Goal: Information Seeking & Learning: Learn about a topic

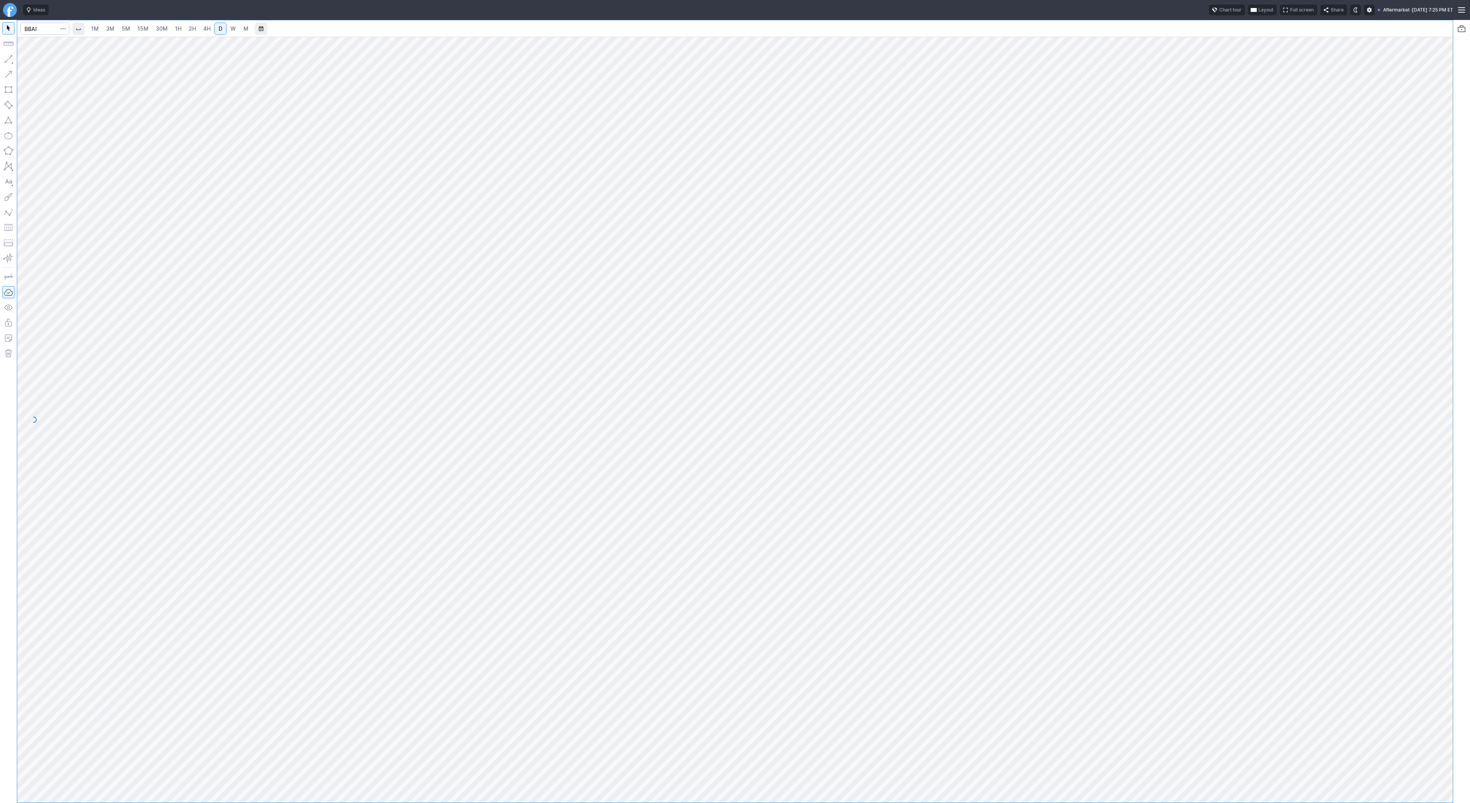
click at [497, 201] on div at bounding box center [734, 411] width 1435 height 782
click at [47, 30] on input "Search" at bounding box center [44, 29] width 49 height 12
type input "@eth"
click at [70, 46] on span "Ethereum / USD" at bounding box center [75, 45] width 34 height 6
click at [106, 27] on span "3M" at bounding box center [110, 28] width 8 height 7
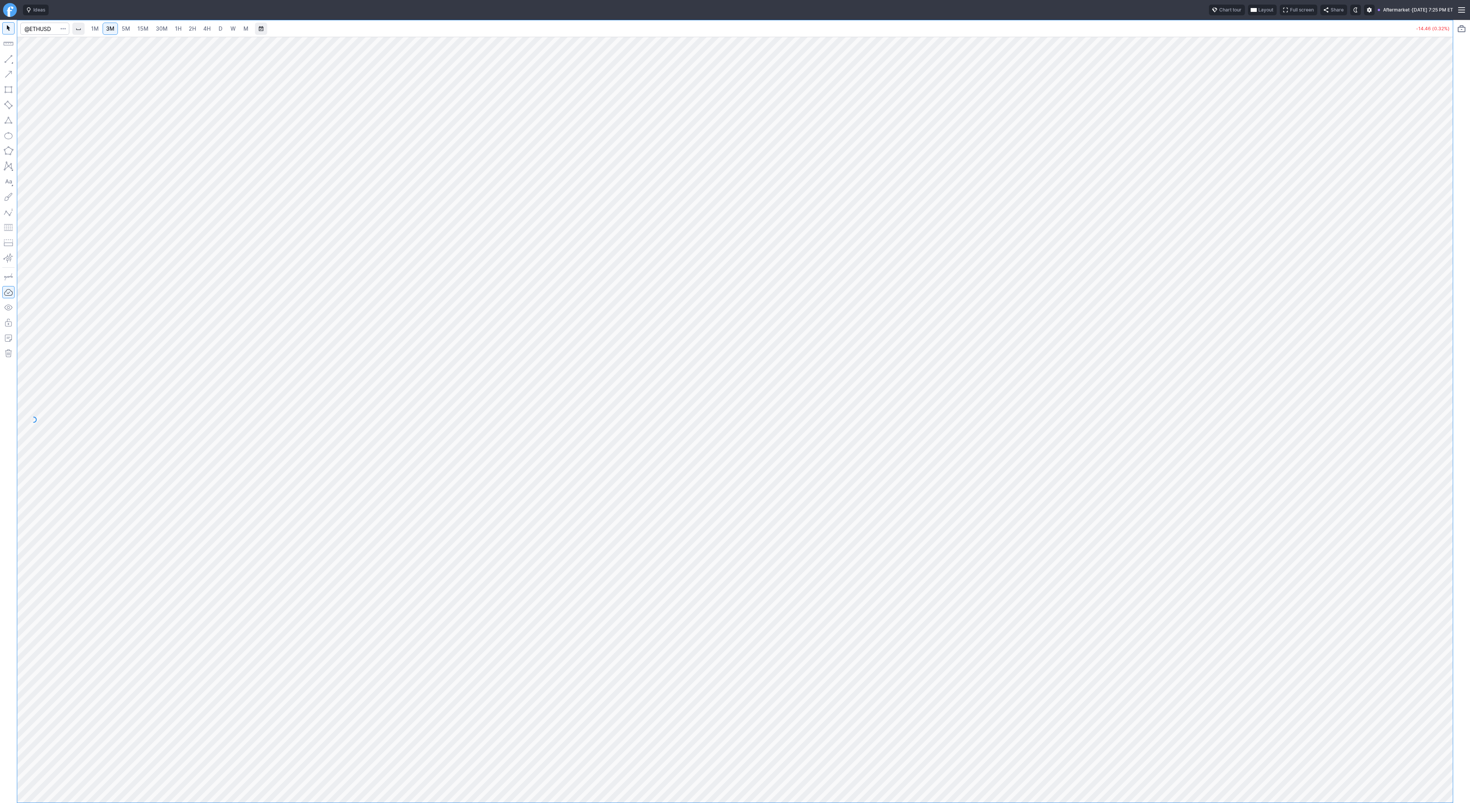
click at [153, 32] on link "30M" at bounding box center [161, 29] width 19 height 12
click at [34, 32] on input "Search" at bounding box center [44, 29] width 49 height 12
type input "@es"
click at [52, 46] on span "S&P 500" at bounding box center [61, 45] width 19 height 6
click at [111, 29] on span "3M" at bounding box center [110, 28] width 8 height 7
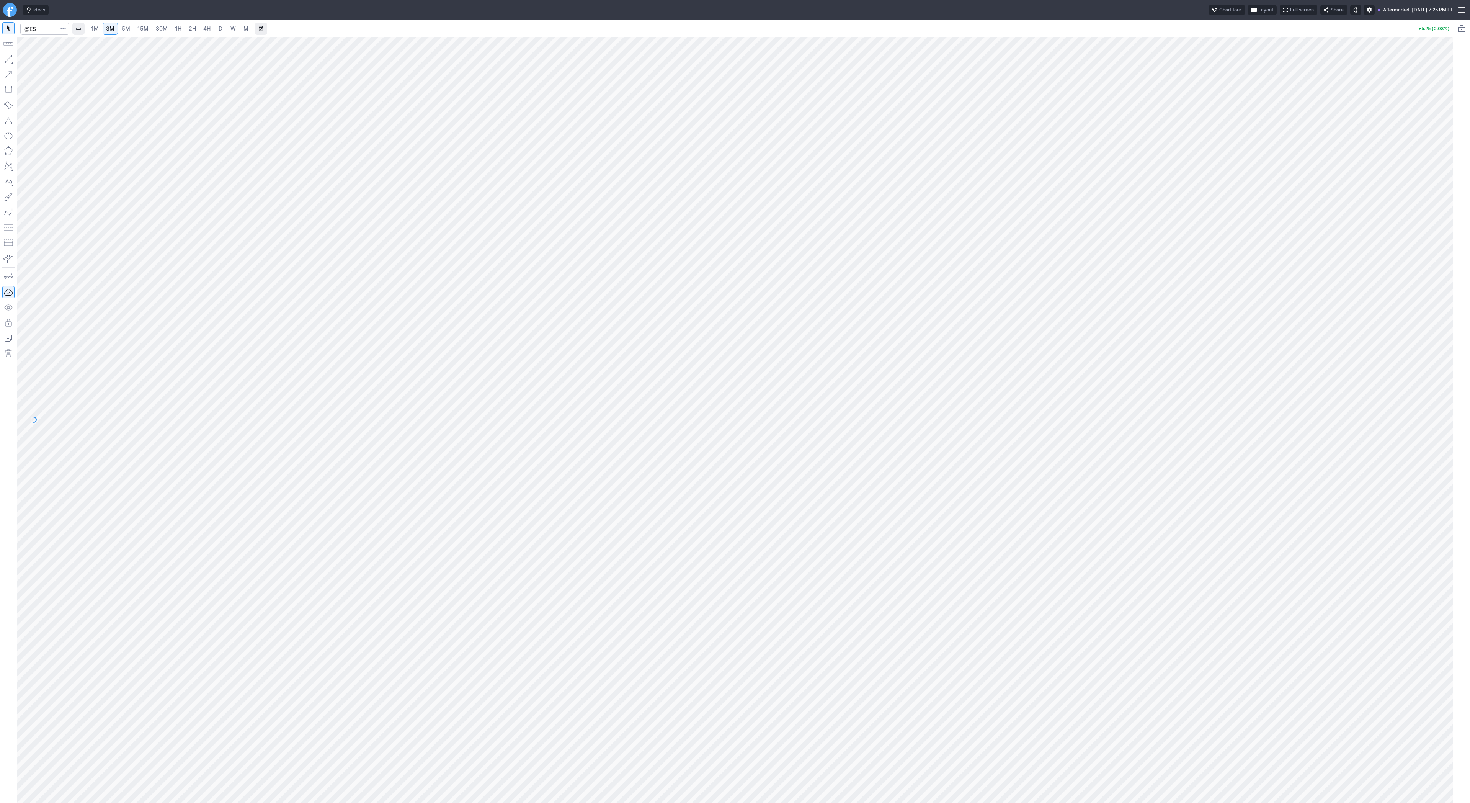
click at [145, 29] on span "15M" at bounding box center [142, 28] width 11 height 7
click at [173, 26] on link "1H" at bounding box center [177, 29] width 13 height 12
click at [34, 62] on span "Line" at bounding box center [44, 61] width 31 height 8
click at [196, 29] on link "2H" at bounding box center [192, 29] width 14 height 12
click at [32, 60] on span "Line" at bounding box center [44, 61] width 31 height 8
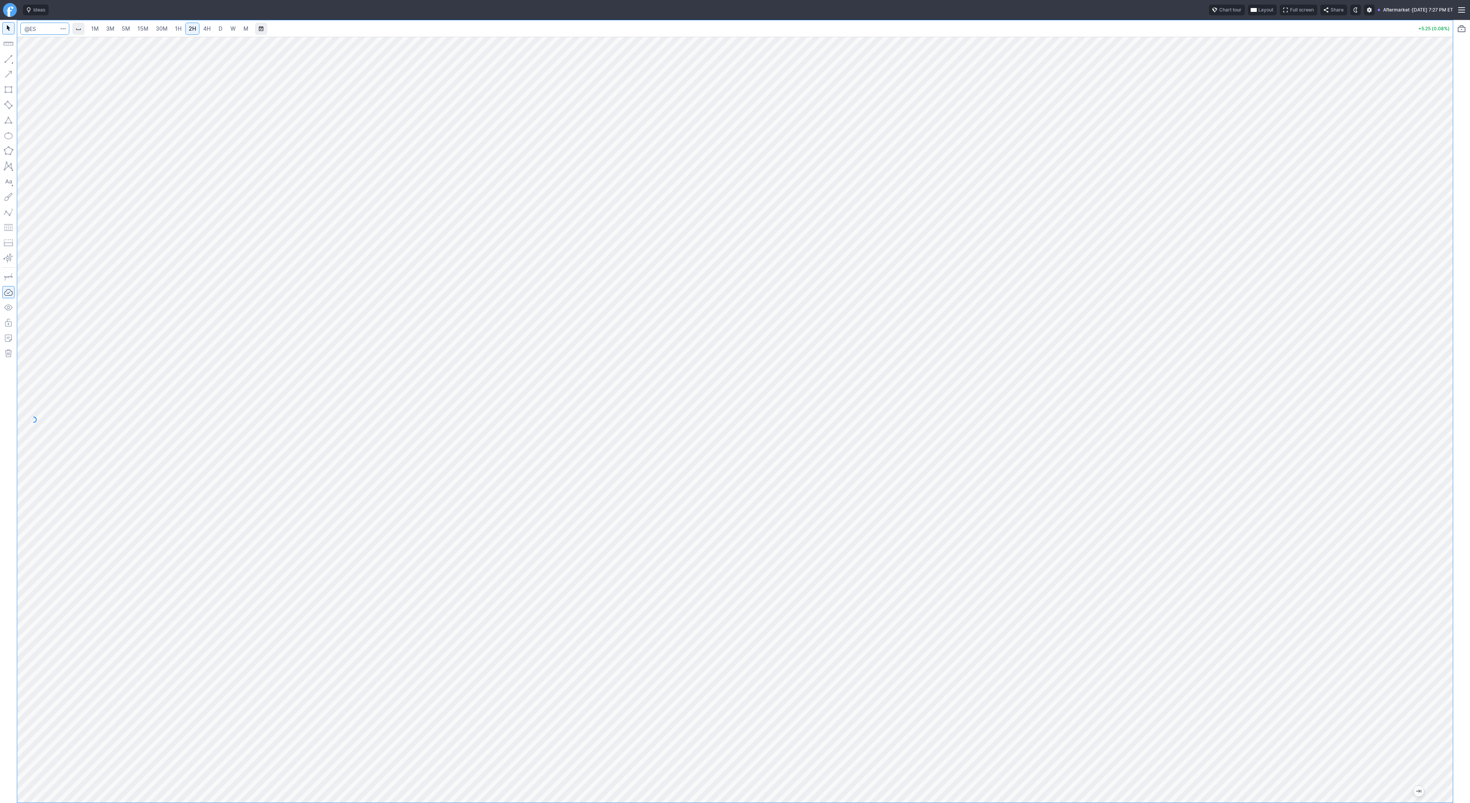
click at [37, 27] on input "Search" at bounding box center [44, 29] width 49 height 12
type input "spy"
click at [215, 28] on link "D" at bounding box center [220, 29] width 12 height 12
click at [38, 60] on span "Line" at bounding box center [44, 61] width 31 height 8
click at [11, 58] on button "button" at bounding box center [8, 59] width 12 height 12
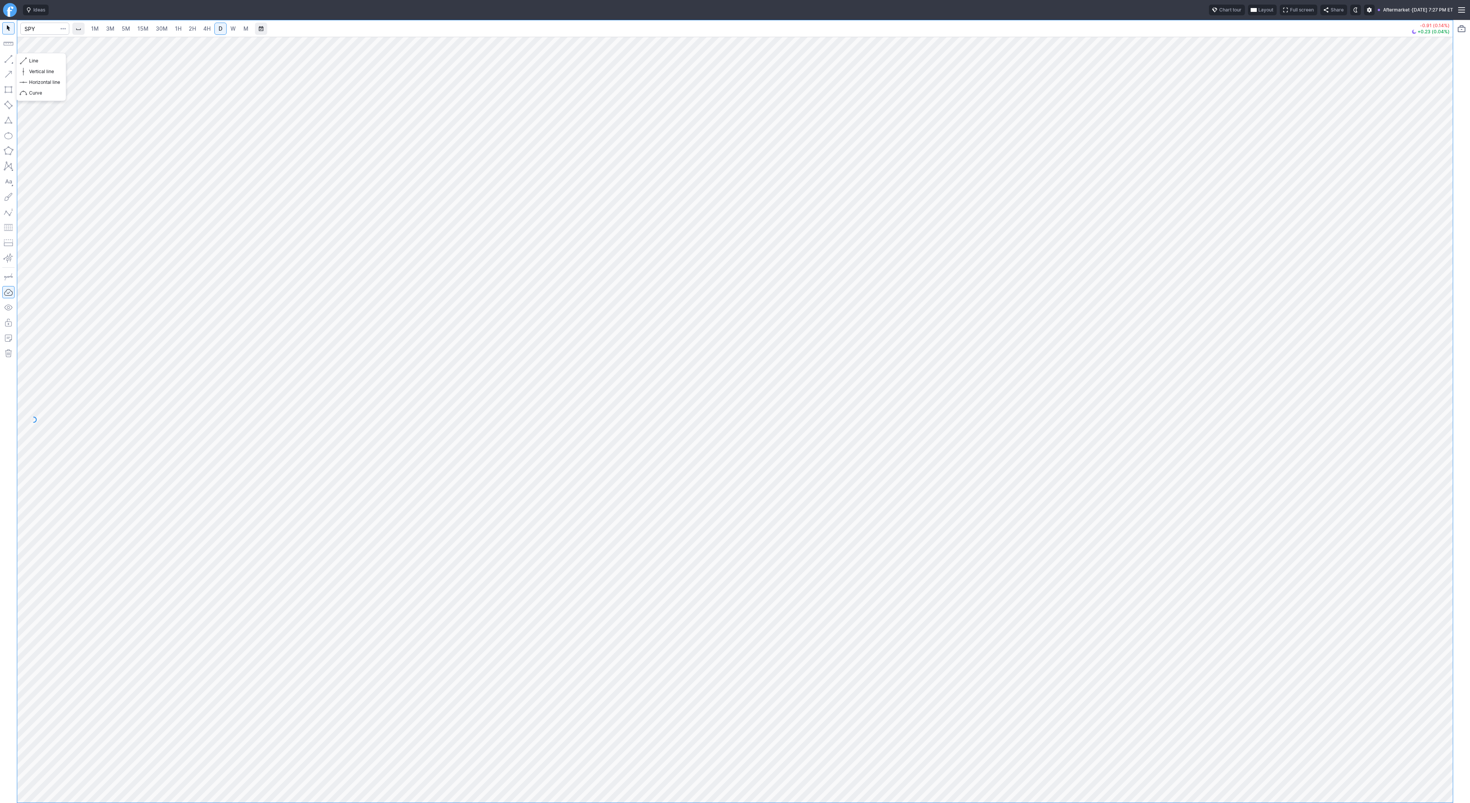
click at [8, 58] on button "button" at bounding box center [8, 59] width 12 height 12
click at [13, 60] on button "button" at bounding box center [8, 59] width 12 height 12
click at [32, 59] on span "Line" at bounding box center [44, 61] width 31 height 8
click at [35, 58] on span "Line" at bounding box center [44, 61] width 31 height 8
click at [10, 60] on button "button" at bounding box center [8, 59] width 12 height 12
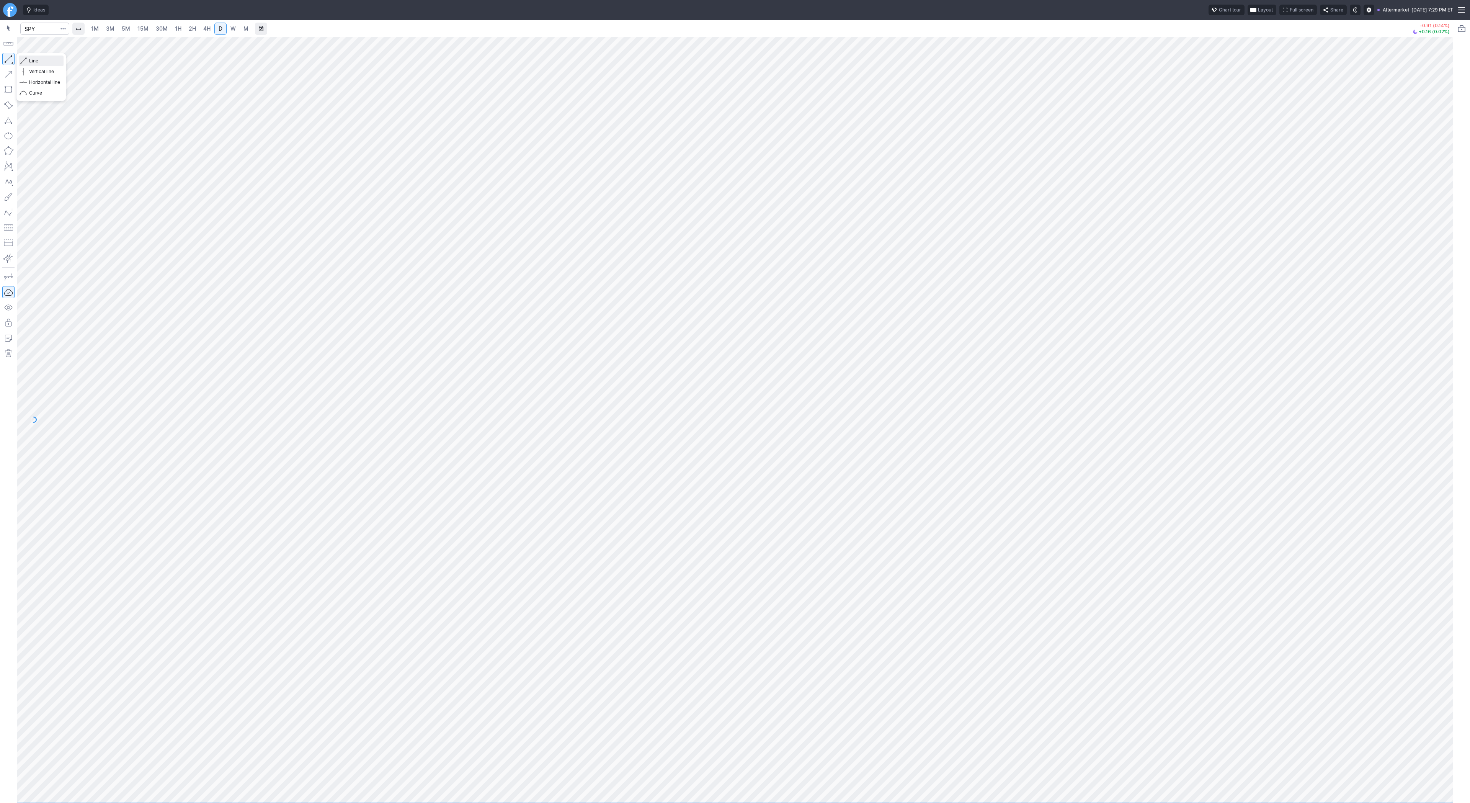
click at [39, 59] on span "Line" at bounding box center [44, 61] width 31 height 8
click at [30, 57] on span "Line" at bounding box center [44, 61] width 31 height 8
click at [8, 55] on button "button" at bounding box center [8, 59] width 12 height 12
click at [8, 59] on button "button" at bounding box center [8, 59] width 12 height 12
click at [13, 57] on button "button" at bounding box center [8, 59] width 12 height 12
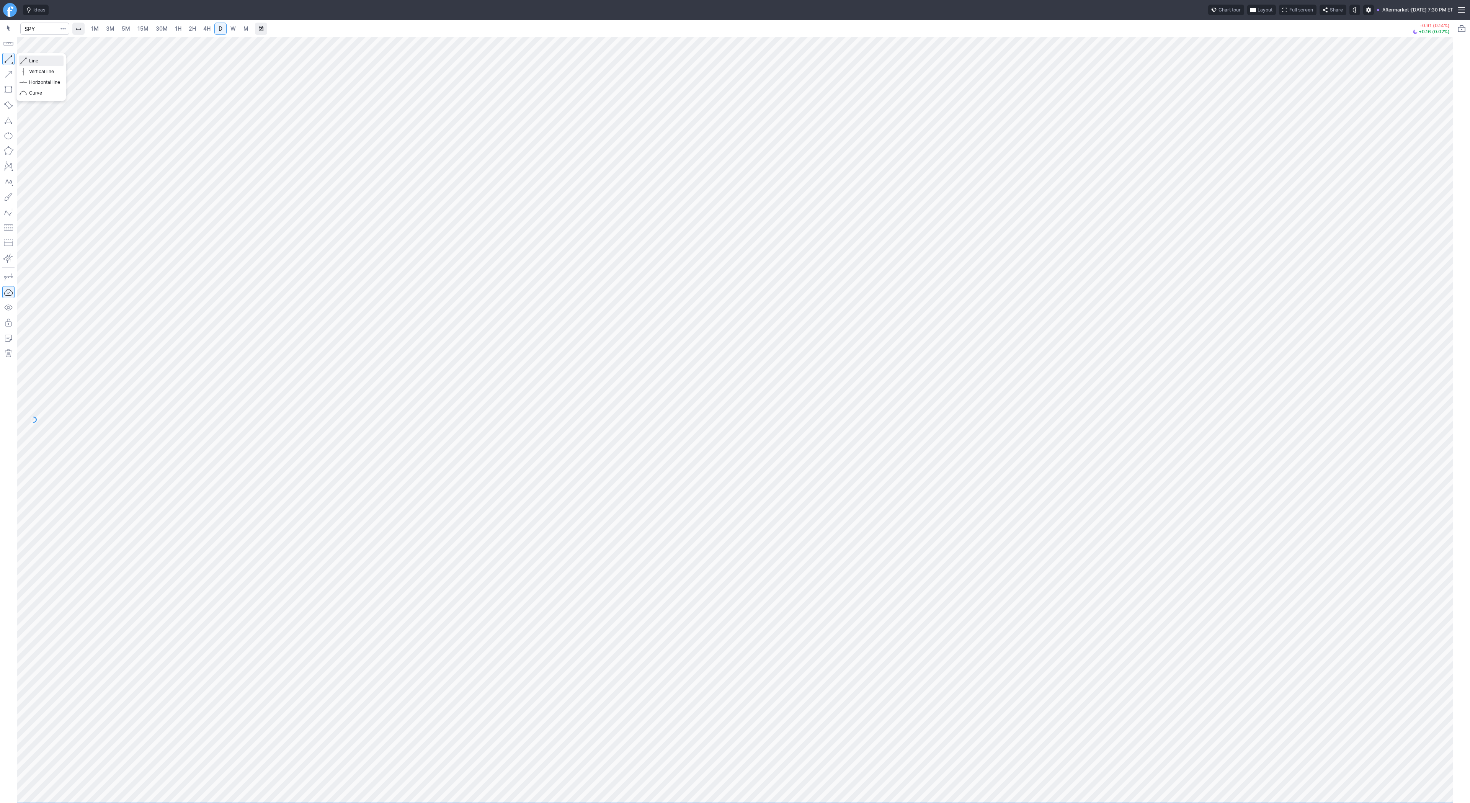
click at [39, 61] on span "Line" at bounding box center [44, 61] width 31 height 8
click at [9, 59] on button "button" at bounding box center [8, 59] width 12 height 12
drag, startPoint x: 10, startPoint y: 58, endPoint x: 13, endPoint y: 65, distance: 8.4
click at [10, 59] on button "button" at bounding box center [8, 59] width 12 height 12
click at [10, 57] on button "button" at bounding box center [8, 59] width 12 height 12
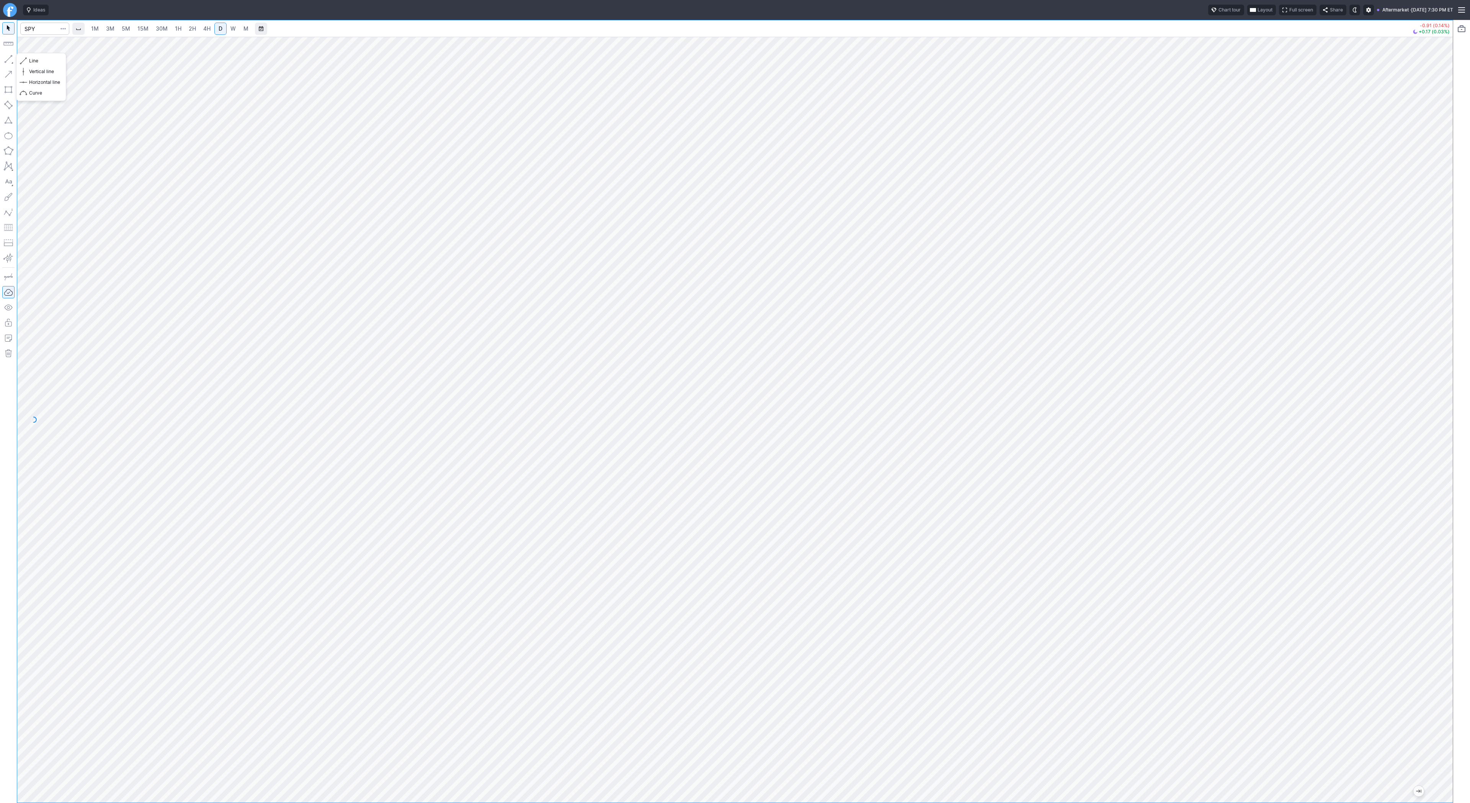
click at [7, 60] on button "button" at bounding box center [8, 59] width 12 height 12
click at [12, 57] on button "button" at bounding box center [8, 59] width 12 height 12
click at [44, 59] on span "Line" at bounding box center [44, 61] width 31 height 8
click at [6, 60] on button "button" at bounding box center [8, 59] width 12 height 12
click at [35, 58] on span "Line" at bounding box center [44, 61] width 31 height 8
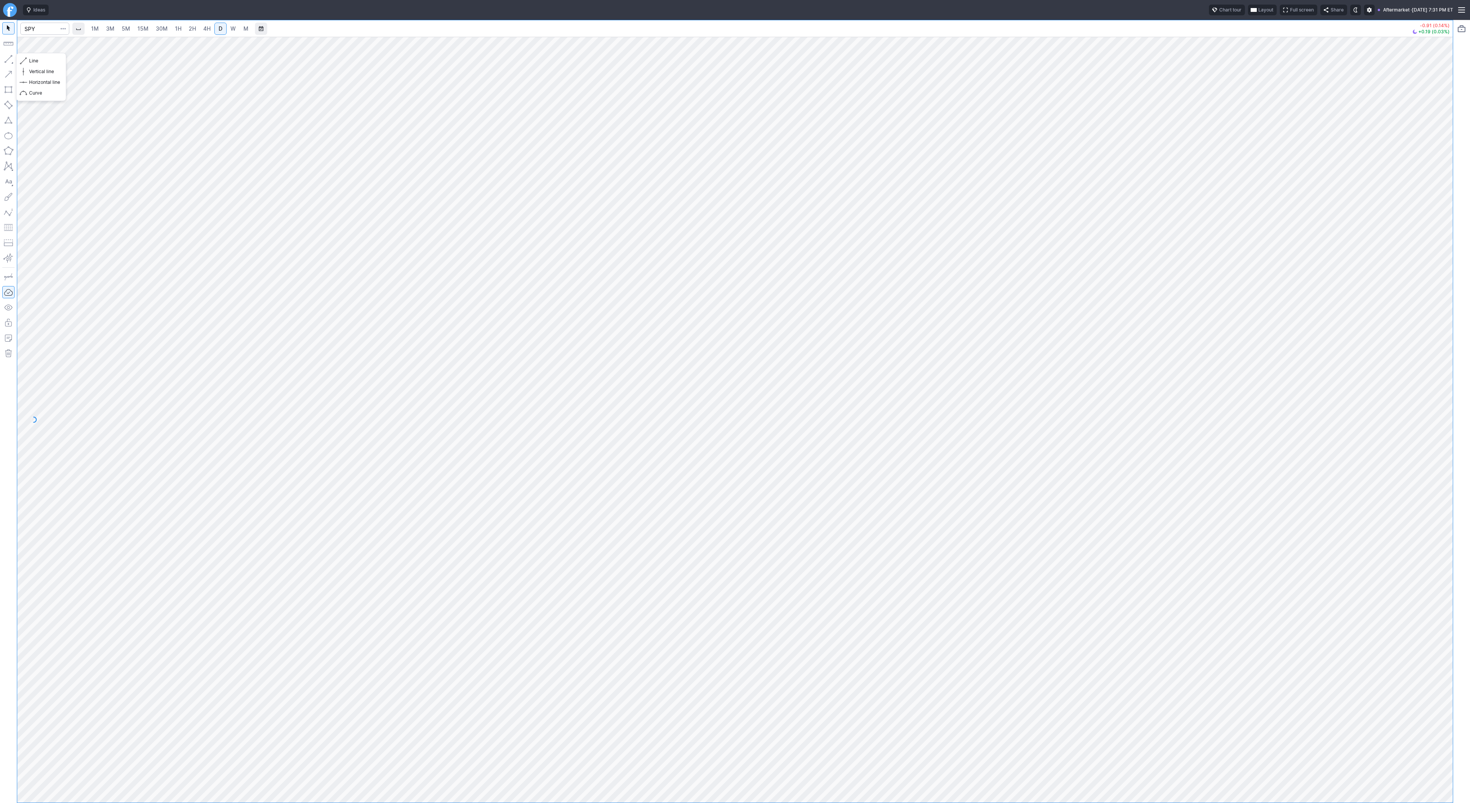
click at [14, 60] on button "button" at bounding box center [8, 59] width 12 height 12
click at [8, 58] on button "button" at bounding box center [8, 59] width 12 height 12
click at [29, 58] on span "Line" at bounding box center [44, 61] width 31 height 8
click at [7, 57] on button "button" at bounding box center [8, 59] width 12 height 12
click at [27, 60] on button "Line" at bounding box center [41, 60] width 45 height 11
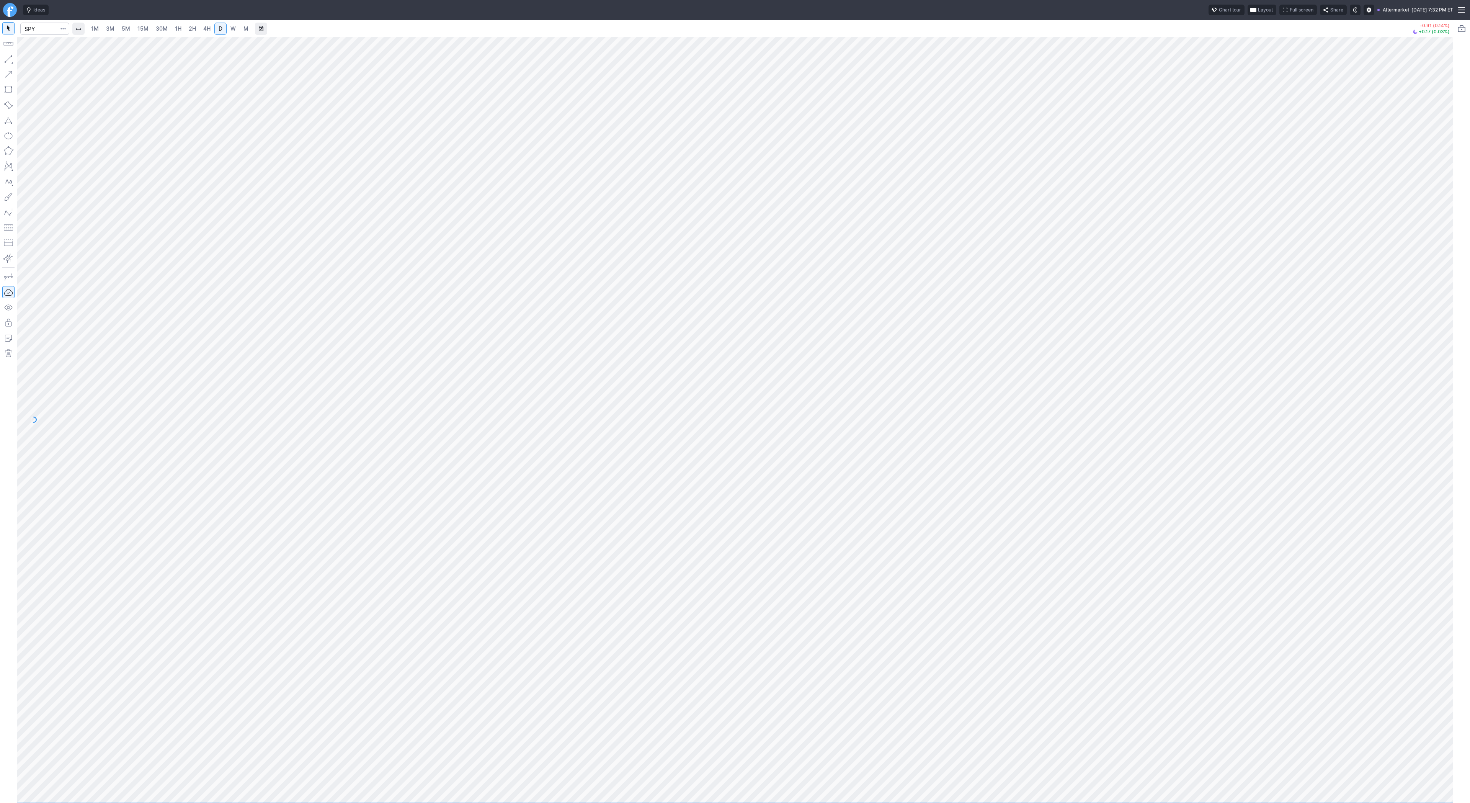
click at [7, 58] on button "button" at bounding box center [8, 59] width 12 height 12
click at [7, 56] on button "button" at bounding box center [8, 59] width 12 height 12
click at [10, 56] on button "button" at bounding box center [8, 59] width 12 height 12
click at [5, 59] on button "button" at bounding box center [8, 59] width 12 height 12
drag, startPoint x: 8, startPoint y: 57, endPoint x: 64, endPoint y: 90, distance: 64.5
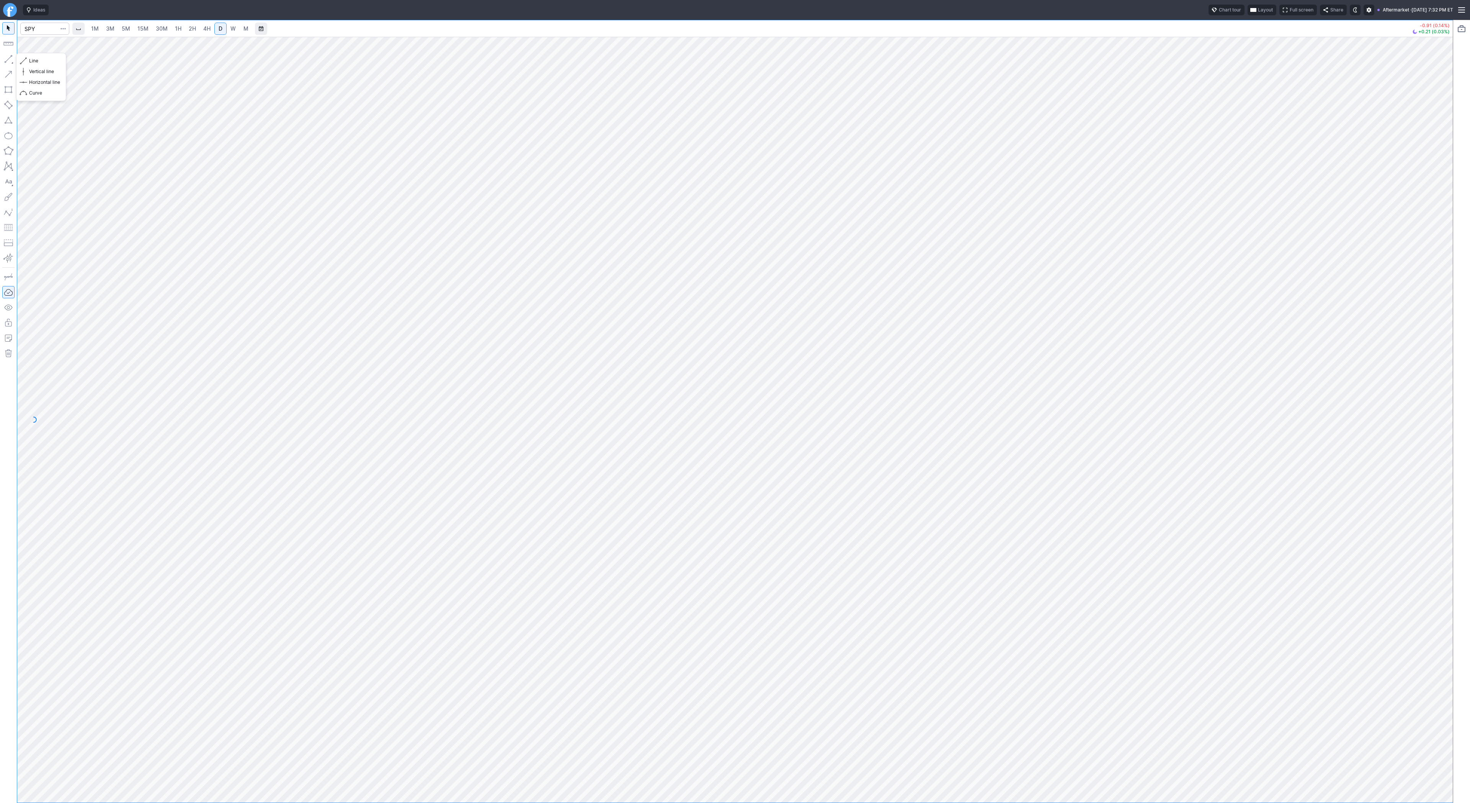
click at [8, 57] on button "button" at bounding box center [8, 59] width 12 height 12
click at [5, 57] on button "button" at bounding box center [8, 59] width 12 height 12
click at [7, 55] on button "button" at bounding box center [8, 59] width 12 height 12
click at [5, 57] on button "button" at bounding box center [8, 59] width 12 height 12
click at [8, 55] on button "button" at bounding box center [8, 59] width 12 height 12
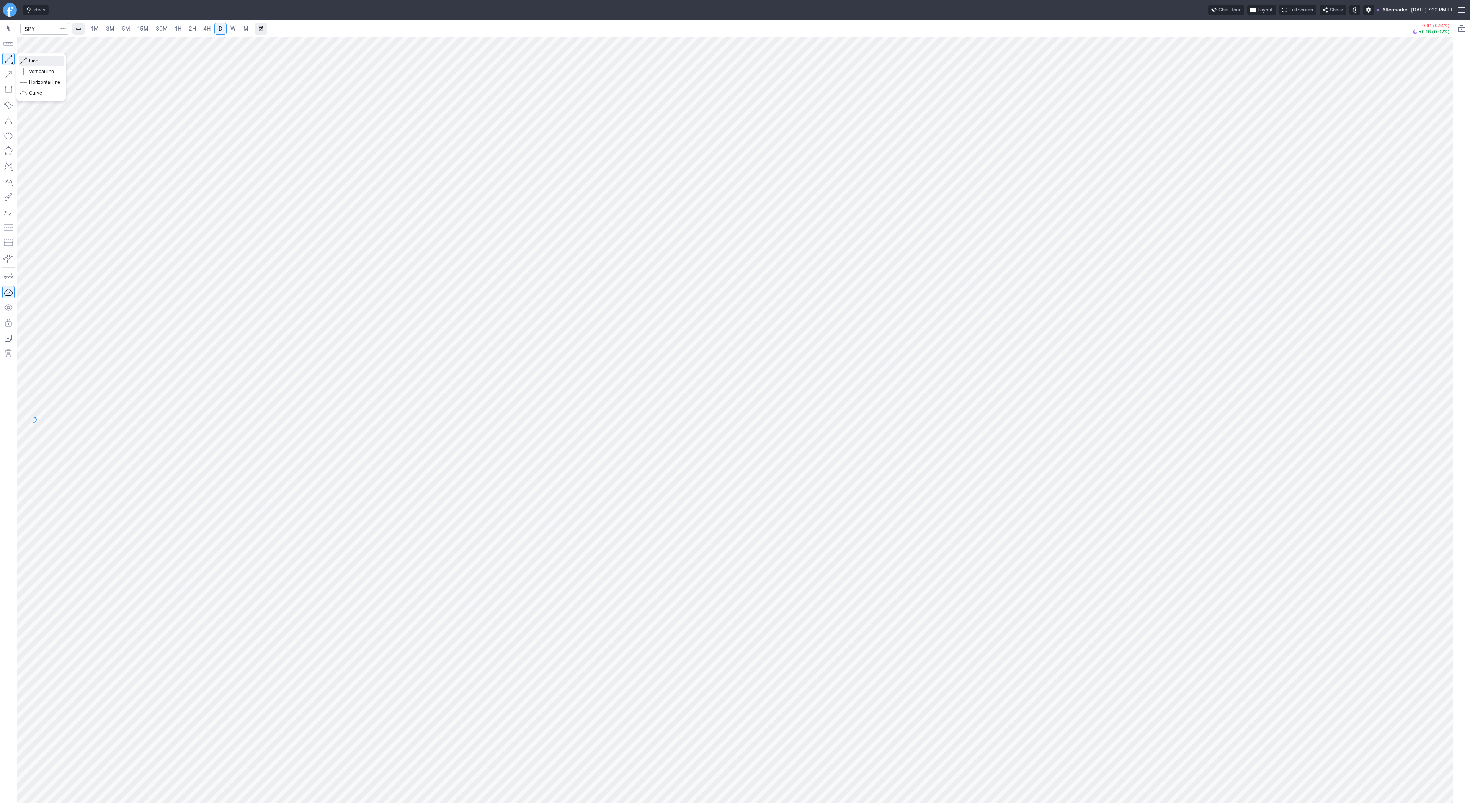
click at [35, 60] on span "Line" at bounding box center [44, 61] width 31 height 8
click at [6, 59] on button "button" at bounding box center [8, 59] width 12 height 12
click at [6, 57] on button "button" at bounding box center [8, 59] width 12 height 12
click at [43, 61] on span "Line" at bounding box center [44, 61] width 31 height 8
click at [11, 56] on button "button" at bounding box center [8, 59] width 12 height 12
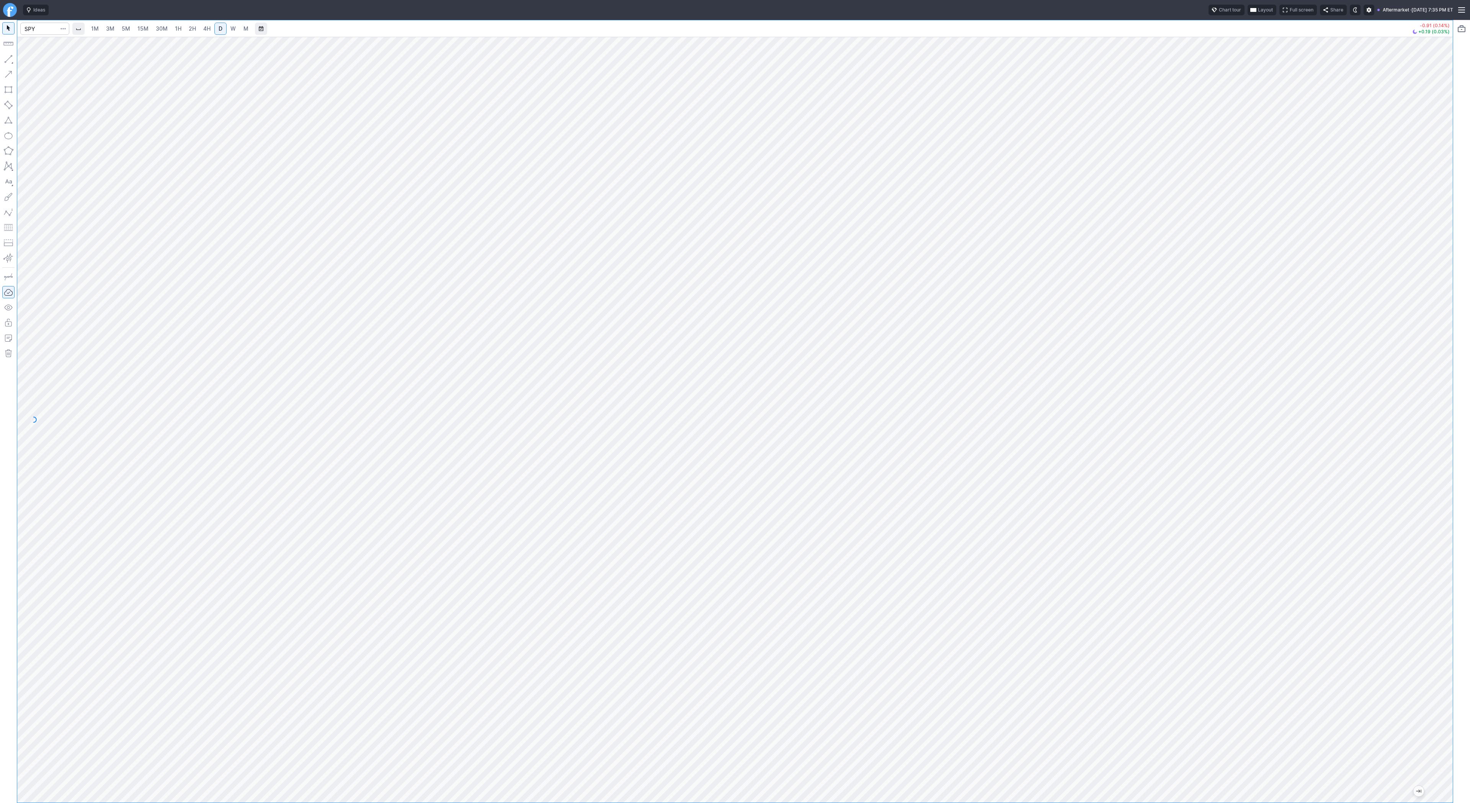
click at [203, 28] on span "4H" at bounding box center [206, 28] width 7 height 7
click at [8, 62] on button "button" at bounding box center [8, 59] width 12 height 12
click at [9, 57] on button "button" at bounding box center [8, 59] width 12 height 12
click at [13, 56] on button "button" at bounding box center [8, 59] width 12 height 12
click at [8, 53] on button "button" at bounding box center [8, 59] width 12 height 12
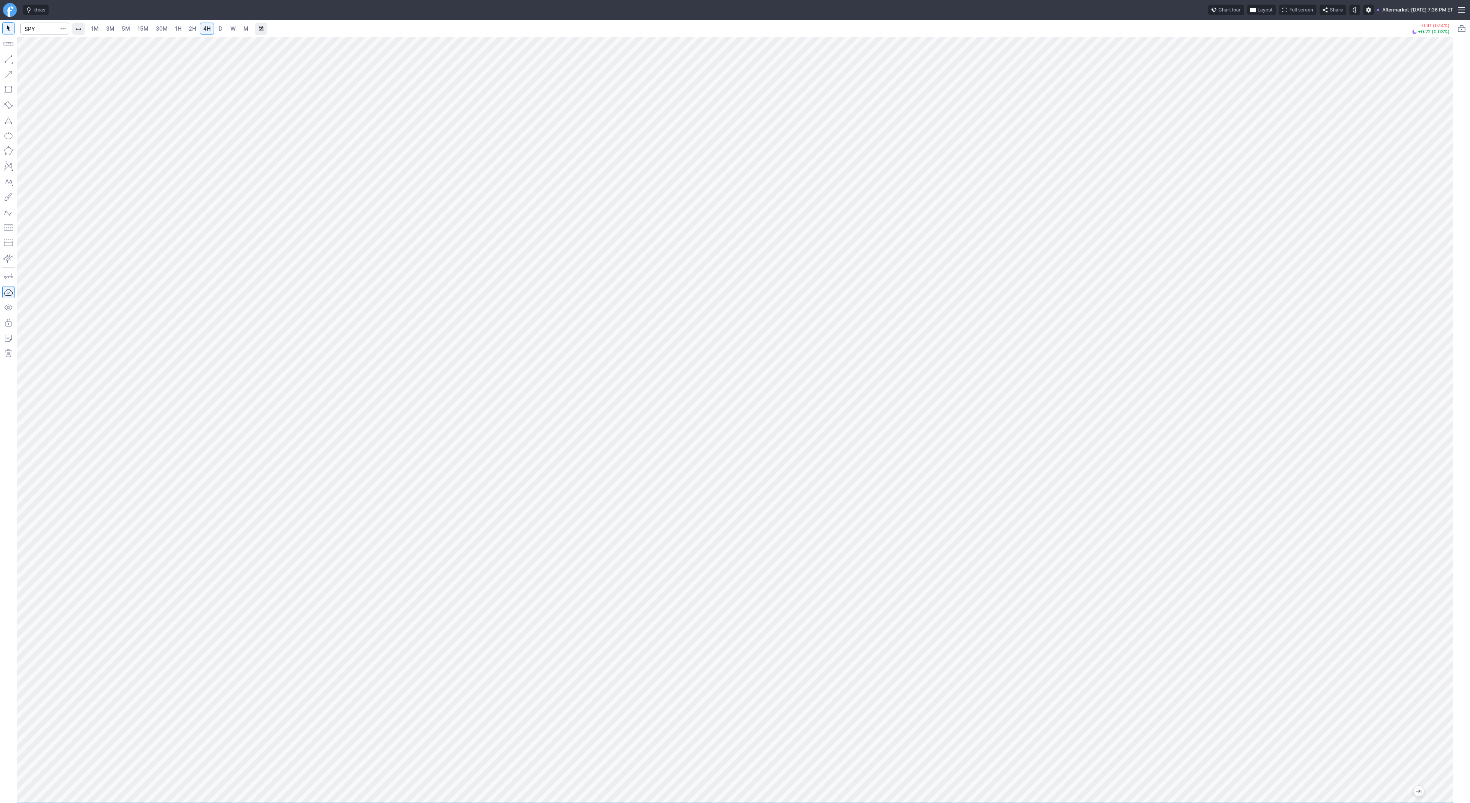
drag, startPoint x: 1447, startPoint y: 246, endPoint x: 1437, endPoint y: 300, distance: 54.9
click at [1448, 311] on div at bounding box center [1444, 417] width 16 height 746
click at [189, 31] on span "2H" at bounding box center [192, 28] width 7 height 7
drag, startPoint x: 1446, startPoint y: 270, endPoint x: 1444, endPoint y: 350, distance: 80.4
click at [1444, 350] on div at bounding box center [1444, 417] width 16 height 746
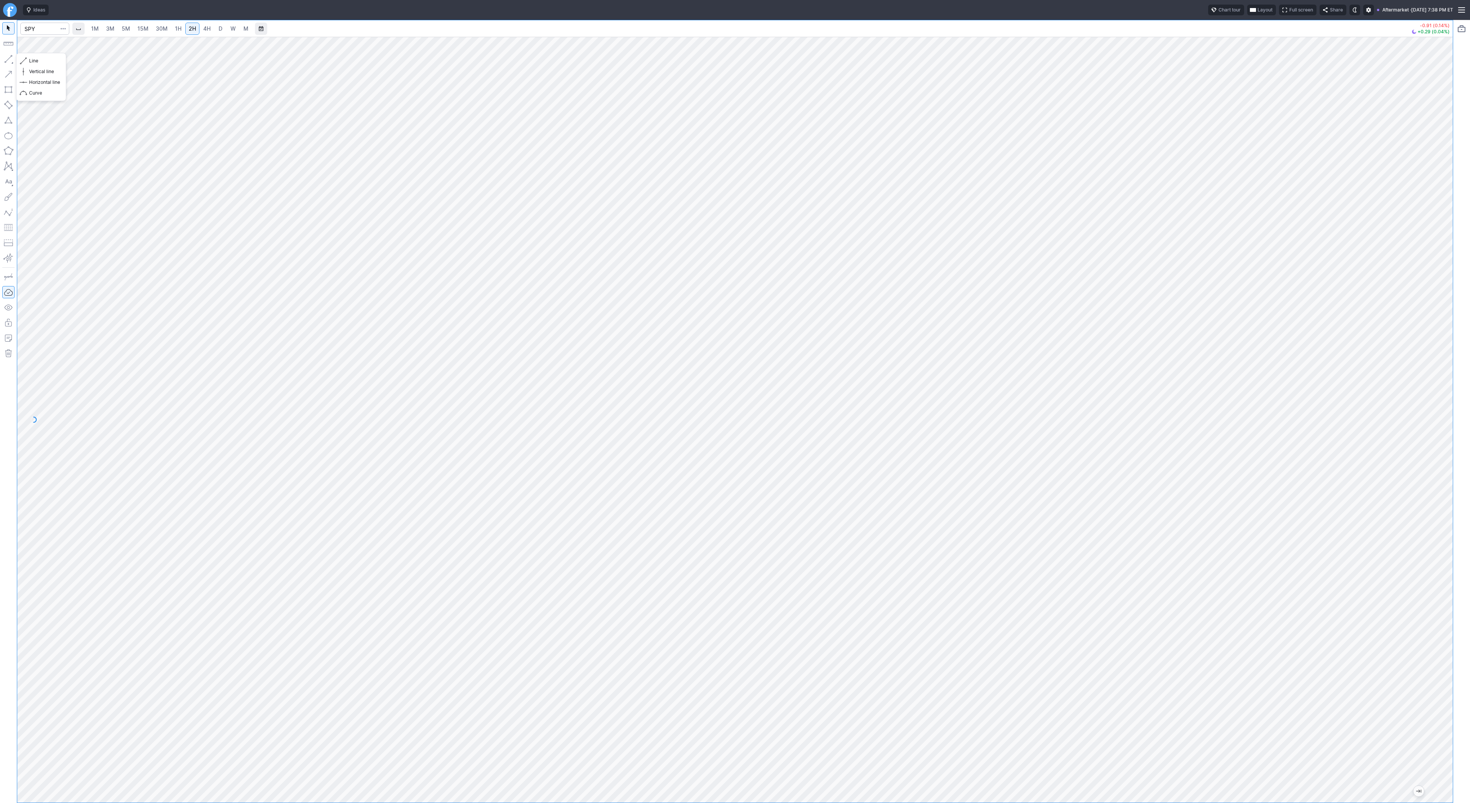
click at [6, 54] on button "button" at bounding box center [8, 59] width 12 height 12
drag, startPoint x: 10, startPoint y: 59, endPoint x: 17, endPoint y: 66, distance: 10.3
click at [10, 59] on button "button" at bounding box center [8, 59] width 12 height 12
click at [37, 59] on span "Line" at bounding box center [44, 61] width 31 height 8
click at [11, 60] on button "button" at bounding box center [8, 59] width 12 height 12
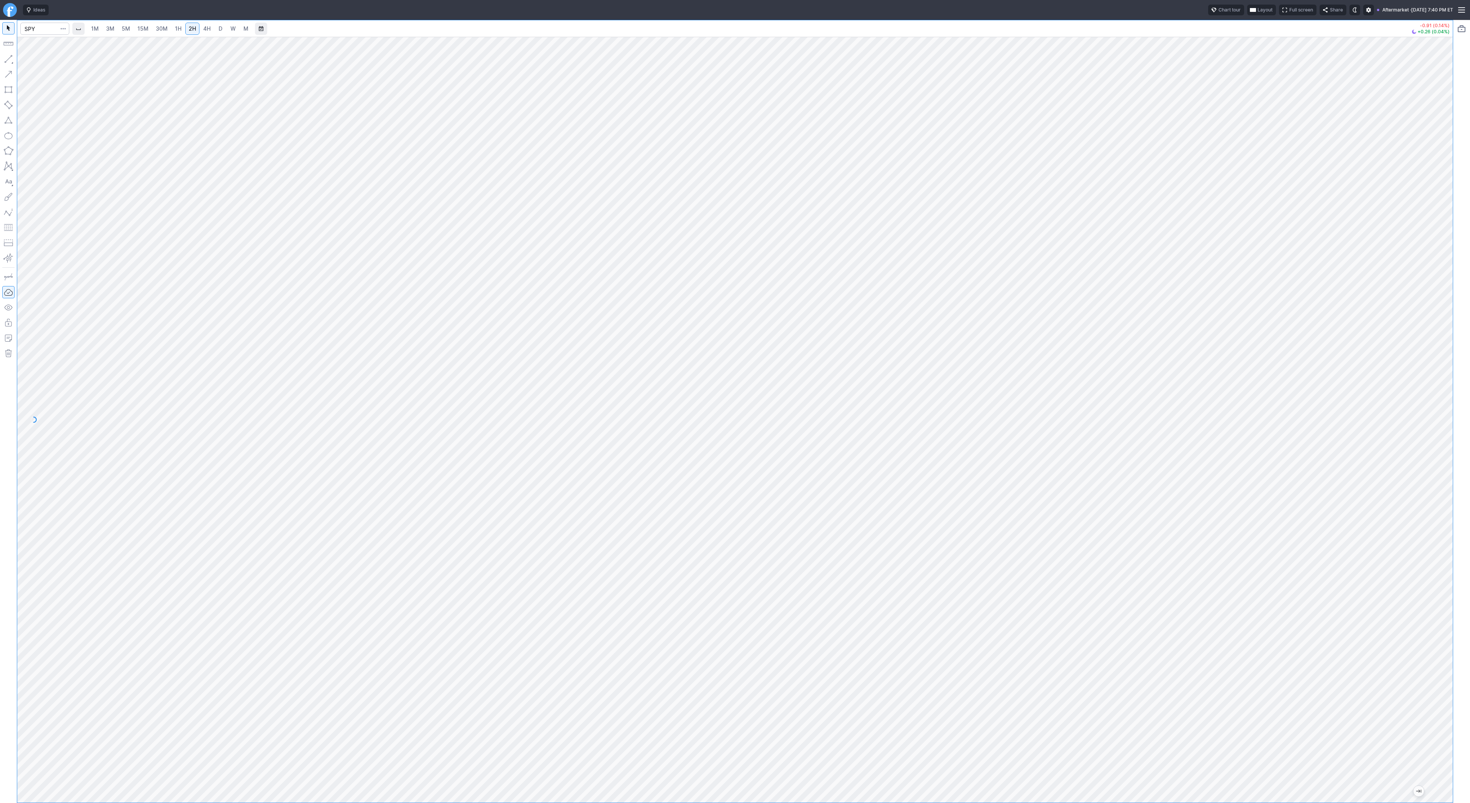
click at [215, 26] on link "D" at bounding box center [220, 29] width 12 height 12
drag, startPoint x: 1440, startPoint y: 241, endPoint x: 1448, endPoint y: 401, distance: 159.8
click at [1454, 412] on div "1M 3M 5M 15M 30M 1H 2H 4H D W M -0.91 (0.14%) +0.28 (0.04%)" at bounding box center [735, 411] width 1470 height 783
click at [203, 29] on span "4H" at bounding box center [206, 28] width 7 height 7
click at [0, 99] on html "Ideas Chart tour Layout Full screen Share Aftermarket · [DATE] 7:41 PM ET 1M 3M…" at bounding box center [735, 401] width 1470 height 803
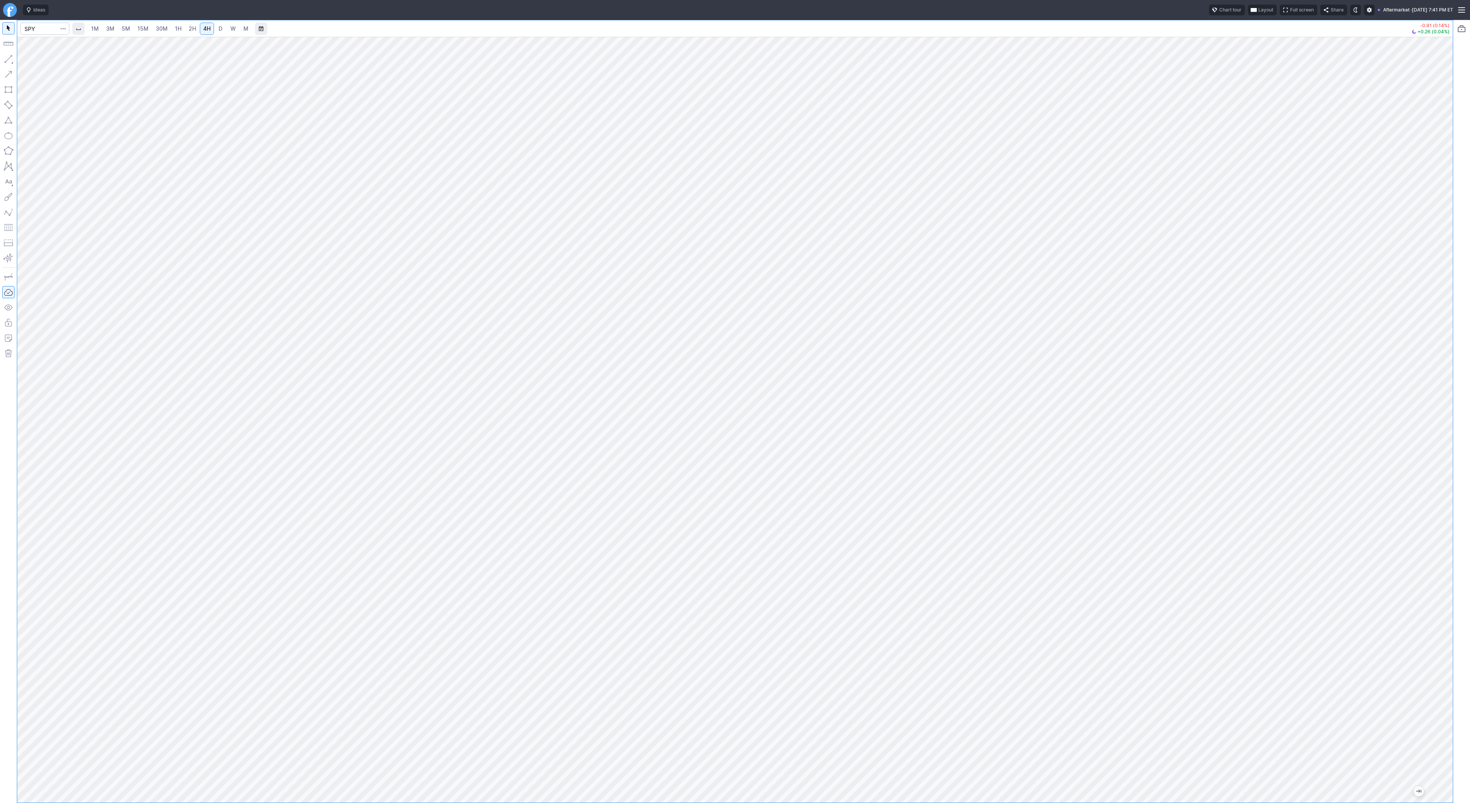
click at [1432, 336] on div at bounding box center [734, 419] width 1435 height 765
click at [216, 31] on link "D" at bounding box center [220, 29] width 12 height 12
click at [4, 61] on button "button" at bounding box center [8, 59] width 12 height 12
click at [7, 55] on button "button" at bounding box center [8, 59] width 12 height 12
click at [7, 58] on button "button" at bounding box center [8, 59] width 12 height 12
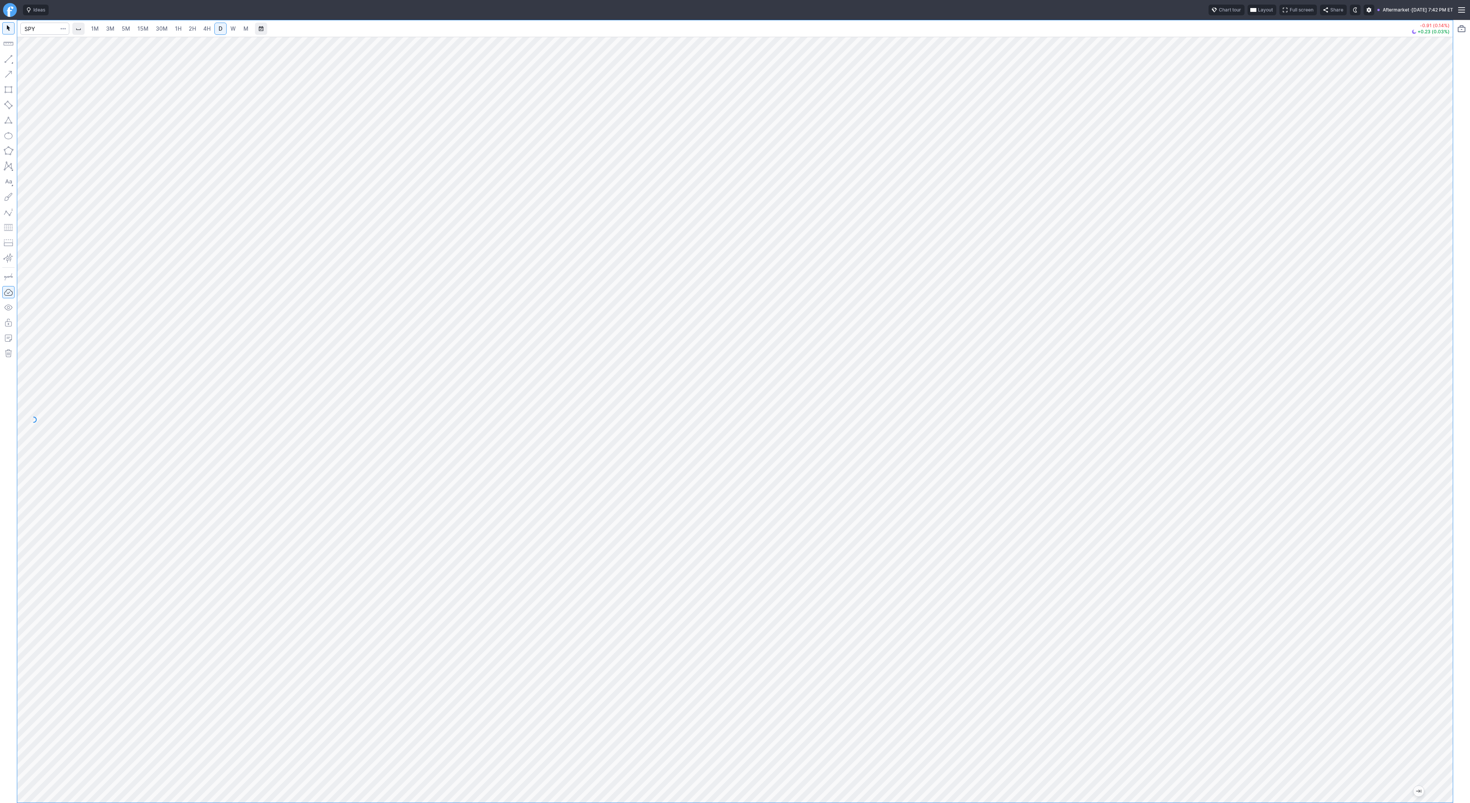
drag, startPoint x: 1452, startPoint y: 252, endPoint x: 1445, endPoint y: 267, distance: 15.9
click at [1444, 286] on div "1M 3M 5M 15M 30M 1H 2H 4H D W M -0.91 (0.14%) +0.23 (0.03%)" at bounding box center [735, 411] width 1470 height 783
drag, startPoint x: 1449, startPoint y: 276, endPoint x: 1437, endPoint y: 285, distance: 14.9
click at [1443, 301] on div at bounding box center [1444, 417] width 16 height 746
click at [206, 25] on span "4H" at bounding box center [206, 28] width 7 height 7
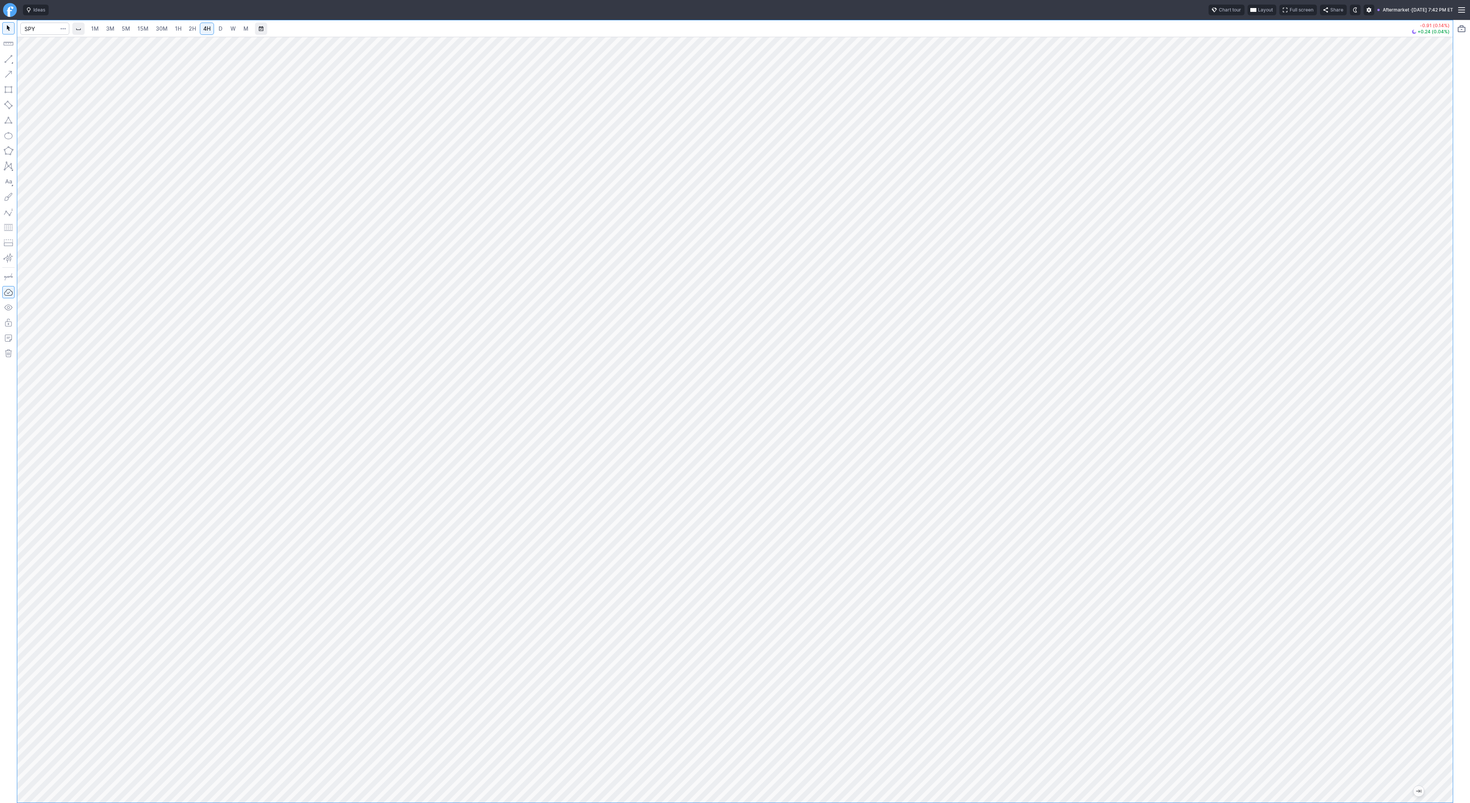
click at [1431, 349] on div at bounding box center [734, 419] width 1435 height 765
click at [1424, 266] on div at bounding box center [734, 419] width 1435 height 765
drag, startPoint x: 7, startPoint y: 56, endPoint x: 6, endPoint y: 60, distance: 3.8
click at [7, 58] on button "button" at bounding box center [8, 59] width 12 height 12
click at [13, 59] on button "button" at bounding box center [8, 59] width 12 height 12
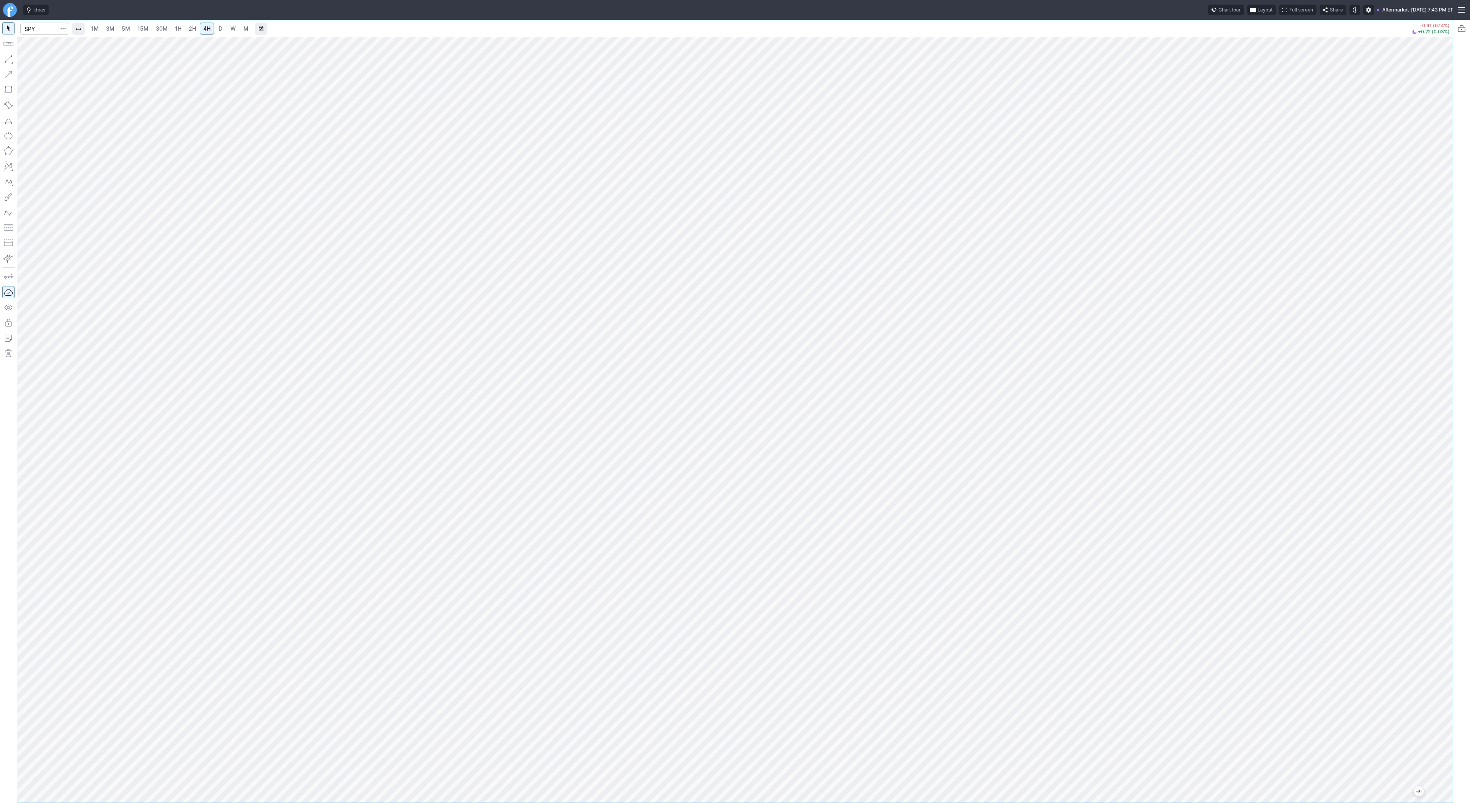
click at [1422, 438] on div at bounding box center [734, 419] width 1435 height 765
click at [180, 28] on link "1H" at bounding box center [177, 29] width 13 height 12
click at [1436, 370] on div at bounding box center [734, 419] width 1435 height 765
click at [5, 59] on button "button" at bounding box center [8, 59] width 12 height 12
click at [165, 28] on span "30M" at bounding box center [162, 28] width 12 height 7
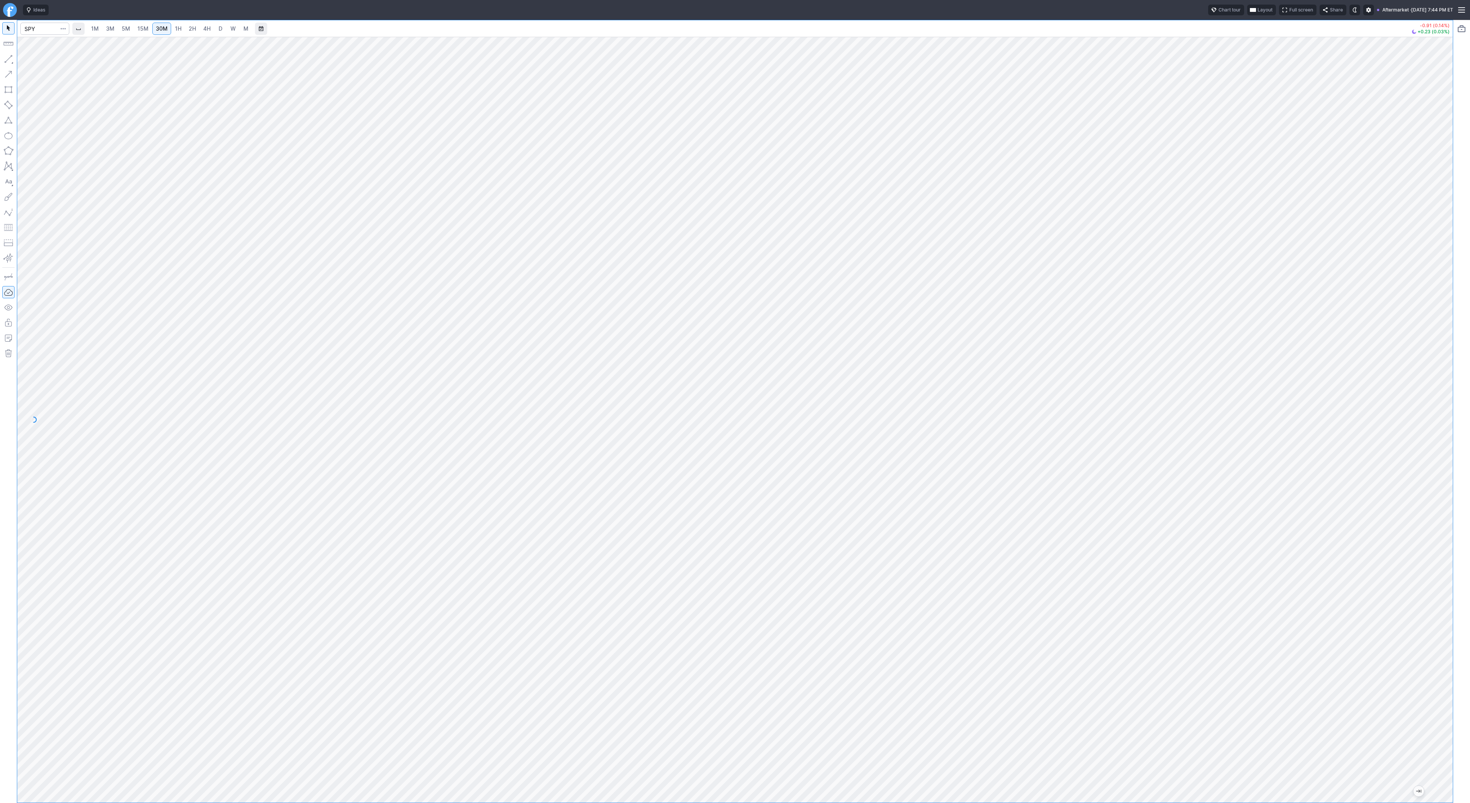
drag, startPoint x: 1440, startPoint y: 273, endPoint x: 1448, endPoint y: 318, distance: 46.1
click at [1448, 318] on div at bounding box center [1444, 417] width 16 height 746
click at [10, 59] on button "button" at bounding box center [8, 59] width 12 height 12
drag, startPoint x: 7, startPoint y: 57, endPoint x: 15, endPoint y: 61, distance: 8.6
click at [7, 56] on button "button" at bounding box center [8, 59] width 12 height 12
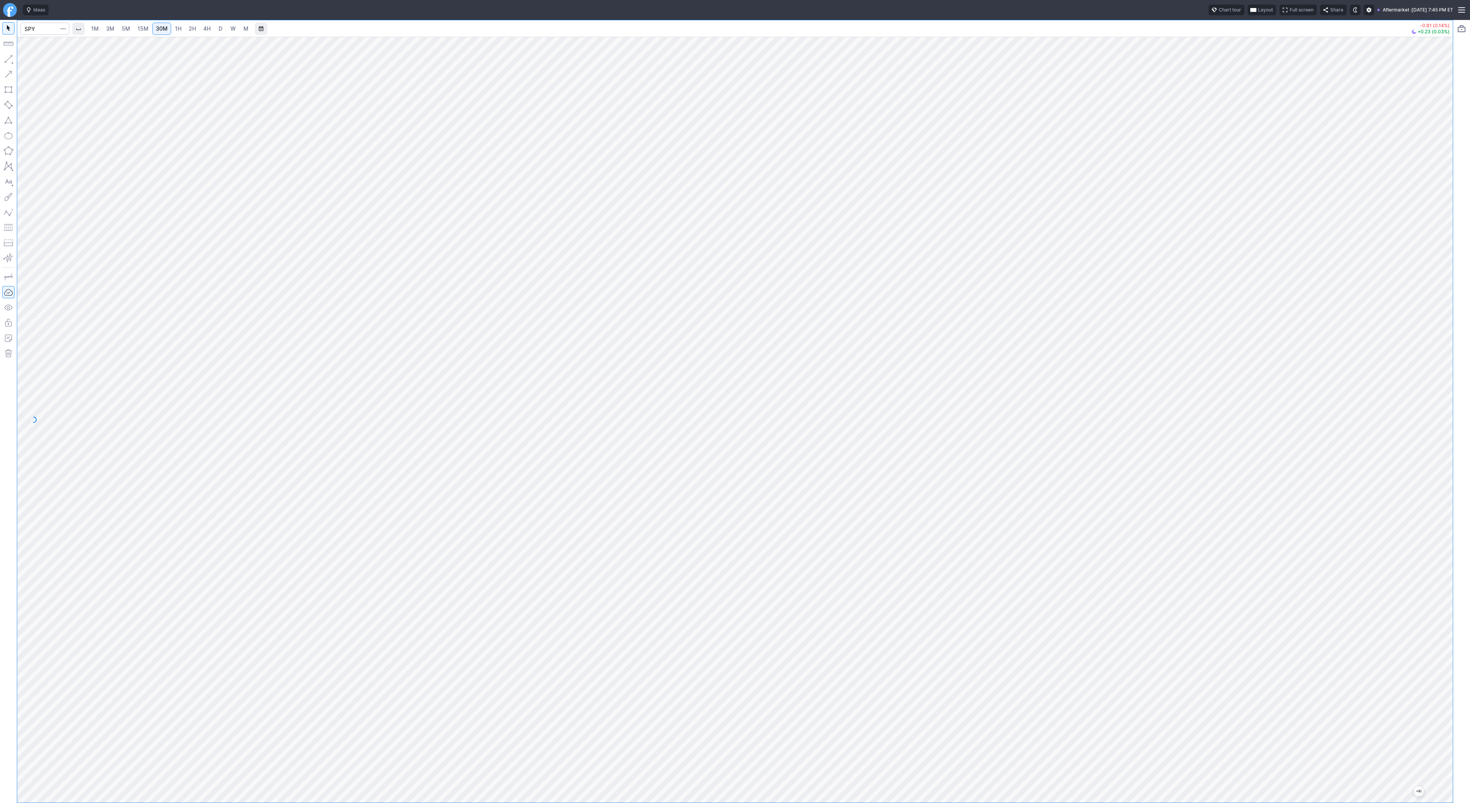
click at [200, 27] on link "4H" at bounding box center [207, 29] width 14 height 12
click at [5, 57] on button "button" at bounding box center [8, 59] width 12 height 12
click at [175, 27] on span "1H" at bounding box center [178, 28] width 7 height 7
click at [5, 55] on button "button" at bounding box center [8, 59] width 12 height 12
click at [5, 57] on button "button" at bounding box center [8, 59] width 12 height 12
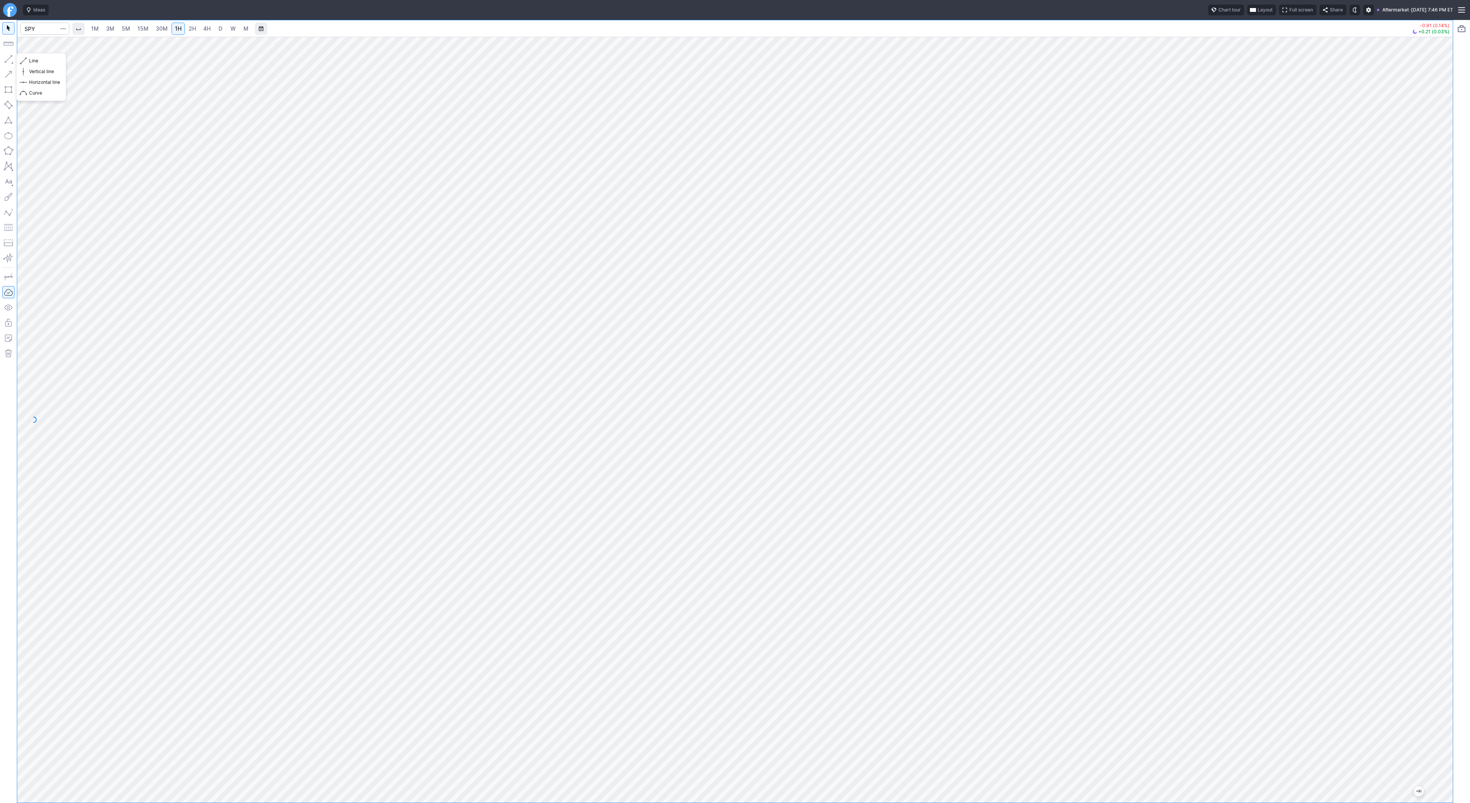
click at [12, 59] on button "button" at bounding box center [8, 59] width 12 height 12
click at [11, 56] on button "button" at bounding box center [8, 59] width 12 height 12
click at [1431, 325] on div at bounding box center [734, 419] width 1435 height 765
click at [219, 28] on span "D" at bounding box center [221, 28] width 4 height 7
click at [10, 62] on button "button" at bounding box center [8, 59] width 12 height 12
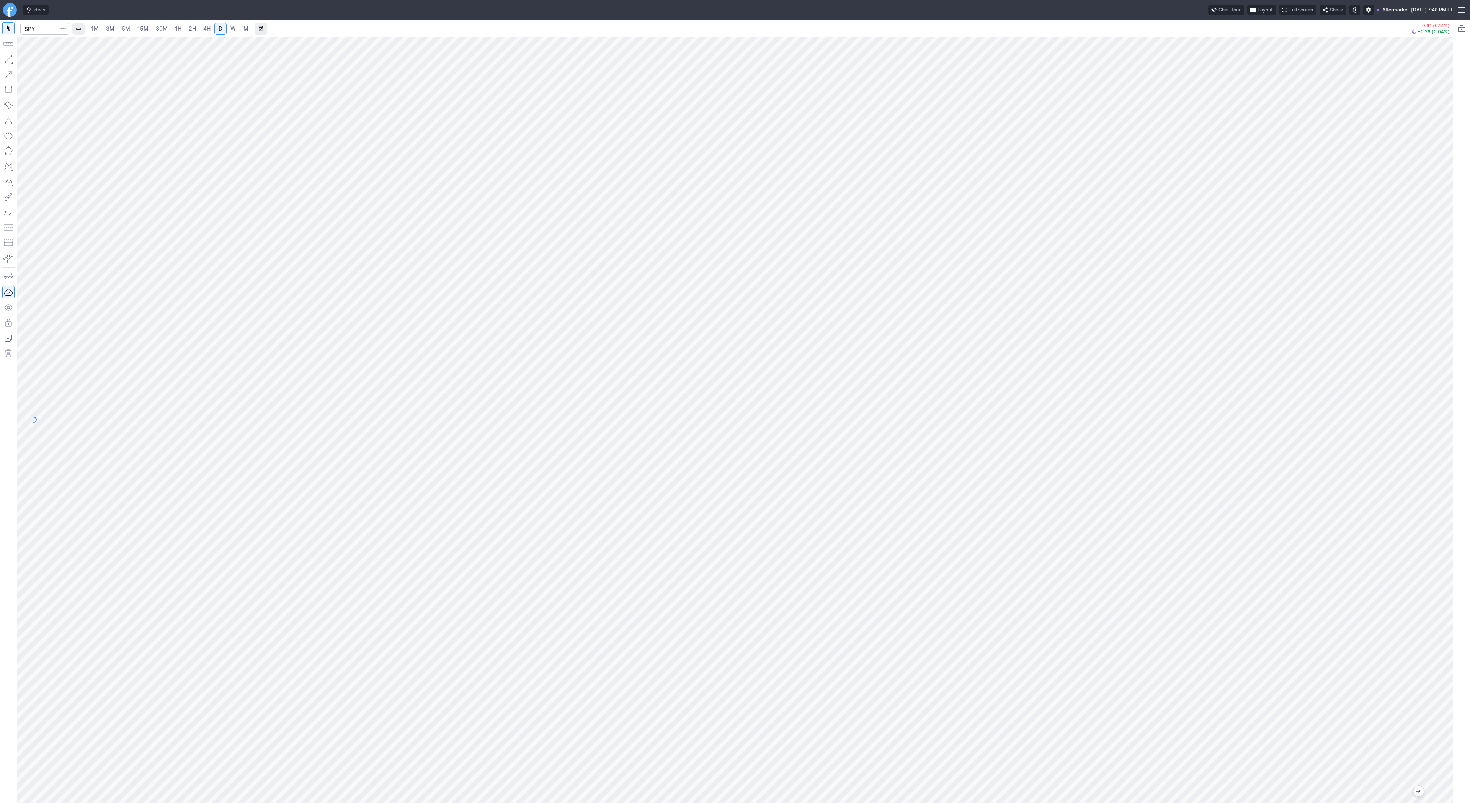
click at [1421, 362] on div at bounding box center [734, 419] width 1435 height 765
click at [10, 56] on button "button" at bounding box center [8, 59] width 12 height 12
drag, startPoint x: 29, startPoint y: 61, endPoint x: 39, endPoint y: 83, distance: 25.0
click at [29, 61] on span "Line" at bounding box center [44, 61] width 31 height 8
drag, startPoint x: 11, startPoint y: 62, endPoint x: 14, endPoint y: 90, distance: 28.4
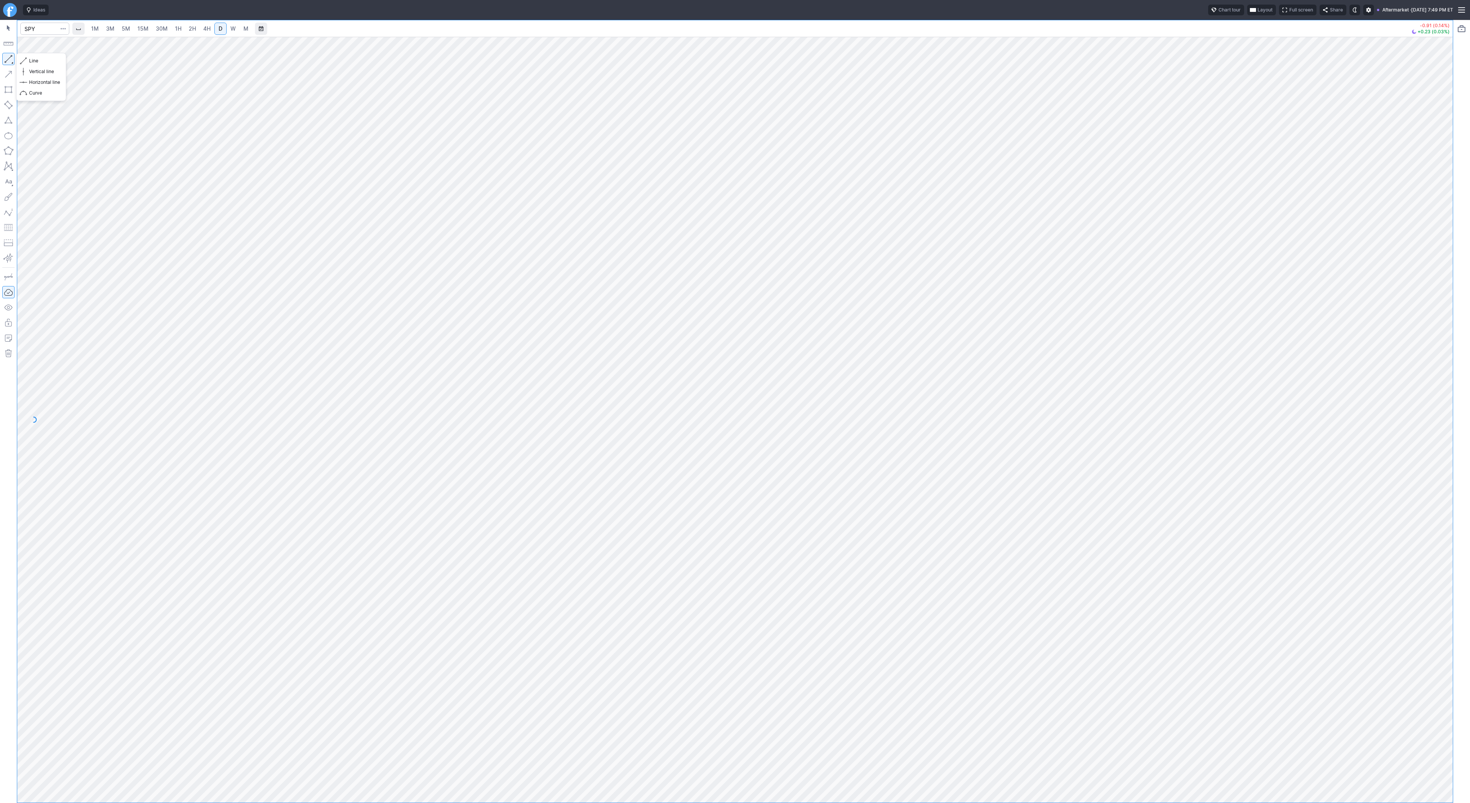
click at [11, 63] on button "button" at bounding box center [8, 59] width 12 height 12
drag, startPoint x: 11, startPoint y: 59, endPoint x: 22, endPoint y: 87, distance: 29.9
click at [11, 61] on button "button" at bounding box center [8, 59] width 12 height 12
drag, startPoint x: 9, startPoint y: 57, endPoint x: 41, endPoint y: 96, distance: 50.3
click at [9, 59] on button "button" at bounding box center [8, 59] width 12 height 12
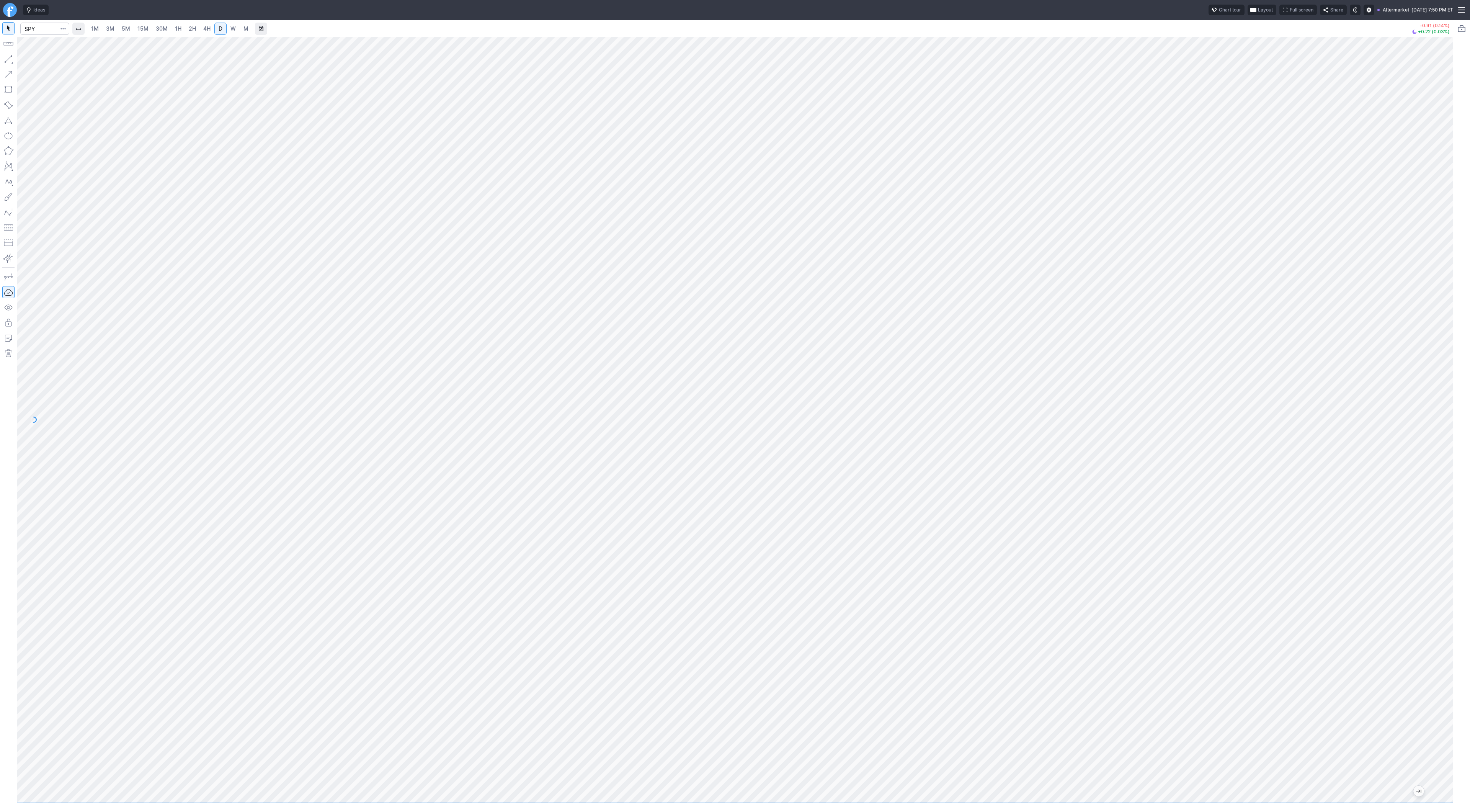
click at [203, 31] on span "4H" at bounding box center [206, 28] width 7 height 7
click at [38, 33] on input "Search" at bounding box center [44, 29] width 49 height 12
type input "@es"
click at [39, 43] on span "@ES" at bounding box center [39, 45] width 24 height 7
click at [104, 29] on link "3M" at bounding box center [110, 29] width 15 height 12
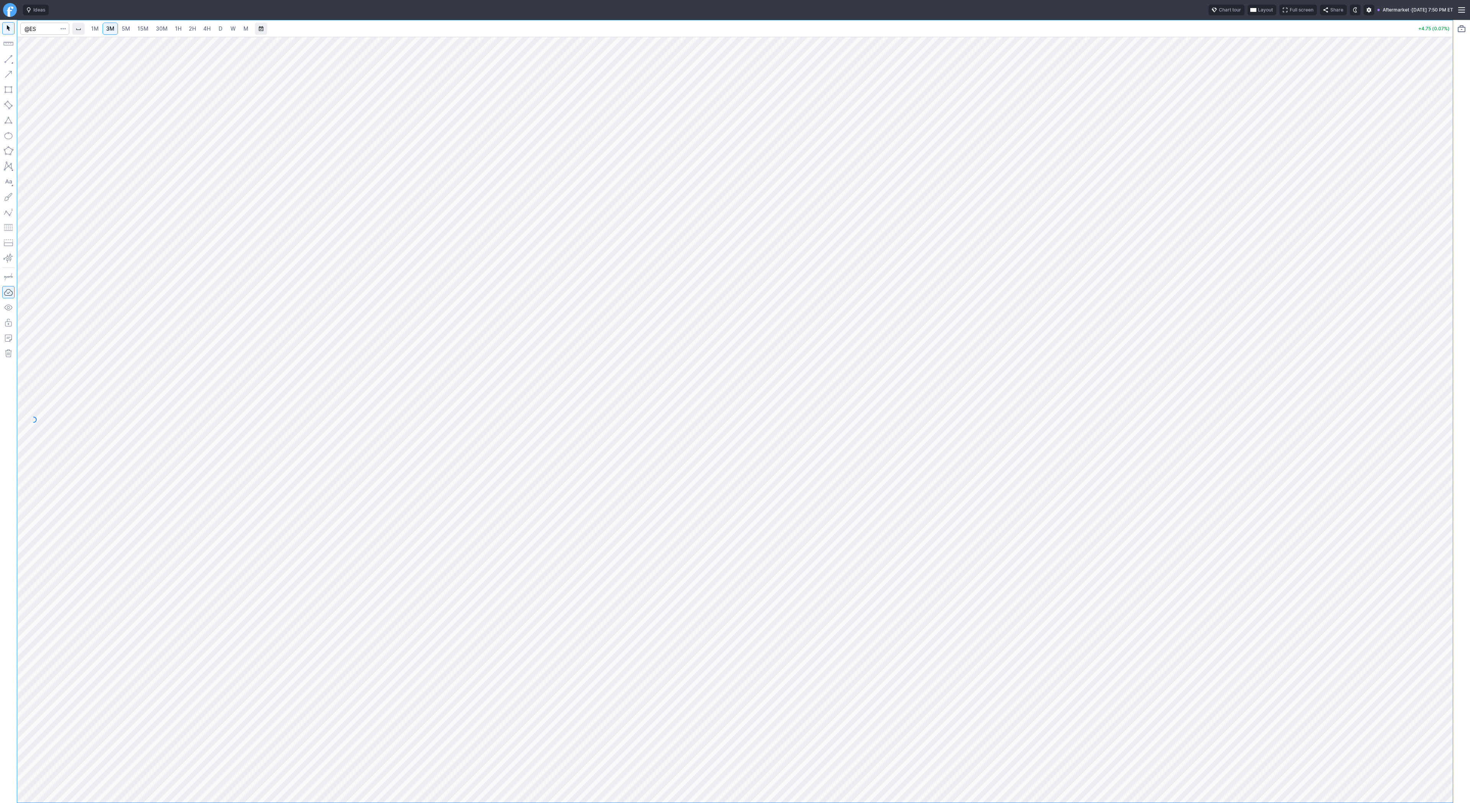
click at [152, 36] on div "1M 3M 5M 15M 30M 1H 2H 4H D W M" at bounding box center [743, 29] width 1343 height 18
click at [175, 29] on span "1H" at bounding box center [178, 28] width 7 height 7
click at [197, 28] on link "2H" at bounding box center [192, 29] width 14 height 12
drag, startPoint x: 1440, startPoint y: 305, endPoint x: 1448, endPoint y: 183, distance: 121.9
click at [1448, 183] on div at bounding box center [1444, 417] width 16 height 746
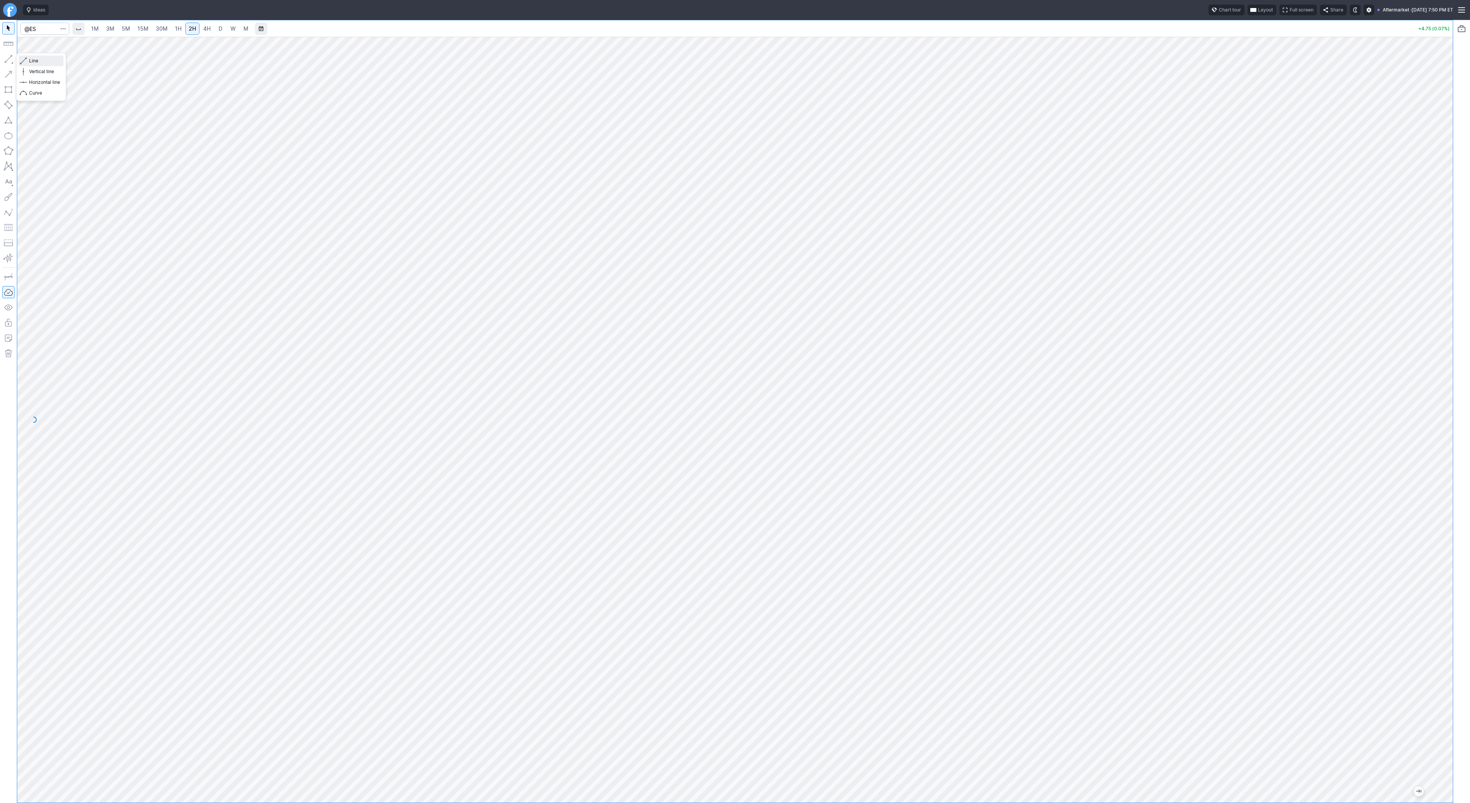
click at [36, 64] on span "Line" at bounding box center [44, 61] width 31 height 8
click at [11, 59] on button "button" at bounding box center [8, 59] width 12 height 12
click at [8, 57] on button "button" at bounding box center [8, 59] width 12 height 12
click at [5, 61] on button "button" at bounding box center [8, 59] width 12 height 12
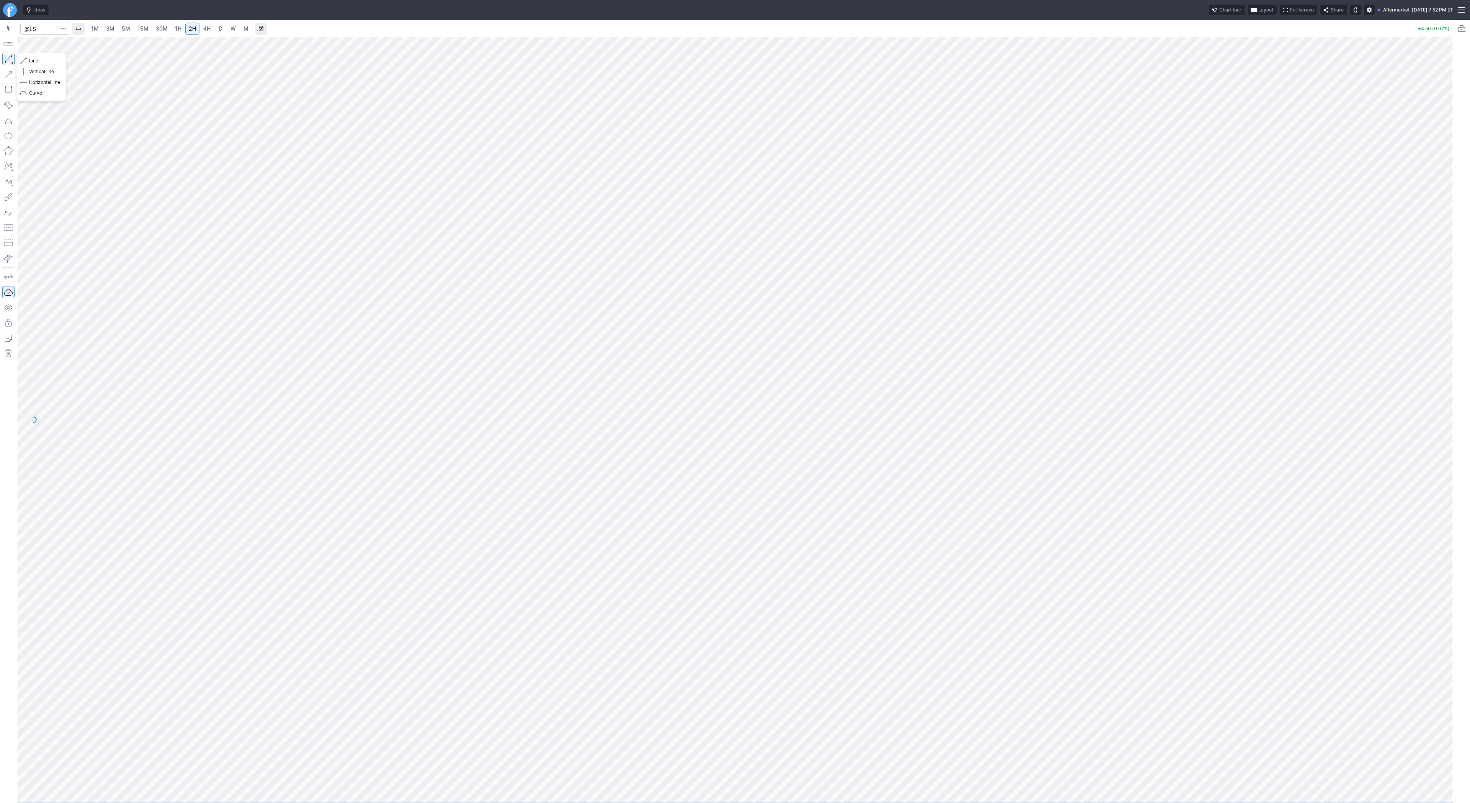
drag, startPoint x: 5, startPoint y: 60, endPoint x: 16, endPoint y: 86, distance: 27.9
click at [5, 62] on button "button" at bounding box center [8, 59] width 12 height 12
click at [220, 27] on span "D" at bounding box center [221, 28] width 4 height 7
click at [9, 59] on button "button" at bounding box center [8, 59] width 12 height 12
click at [10, 57] on button "button" at bounding box center [8, 59] width 12 height 12
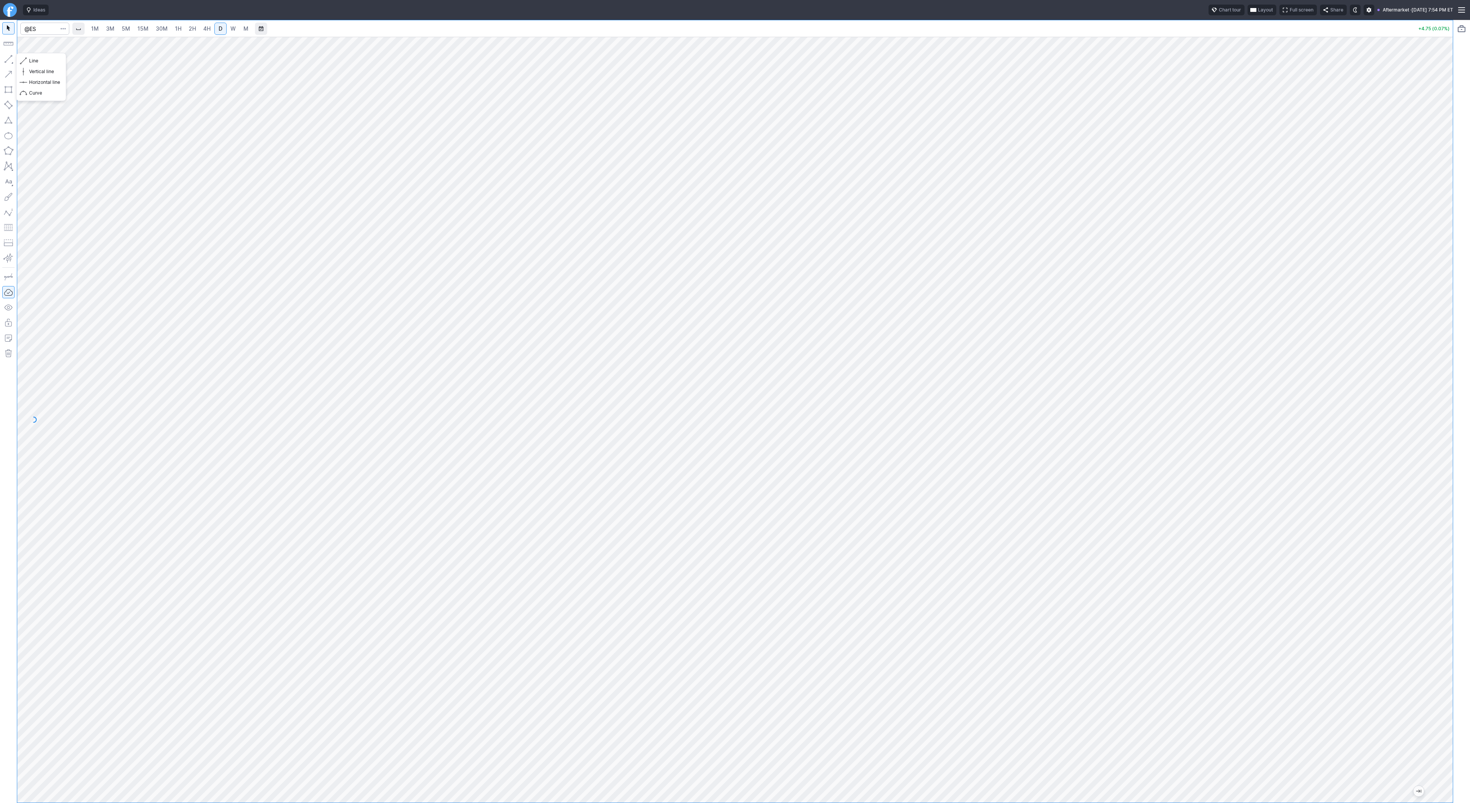
click at [2, 57] on div at bounding box center [8, 411] width 17 height 783
click at [196, 28] on link "2H" at bounding box center [192, 29] width 14 height 12
click at [204, 30] on span "4H" at bounding box center [206, 28] width 7 height 7
click at [12, 60] on button "button" at bounding box center [8, 59] width 12 height 12
click at [9, 60] on button "button" at bounding box center [8, 59] width 12 height 12
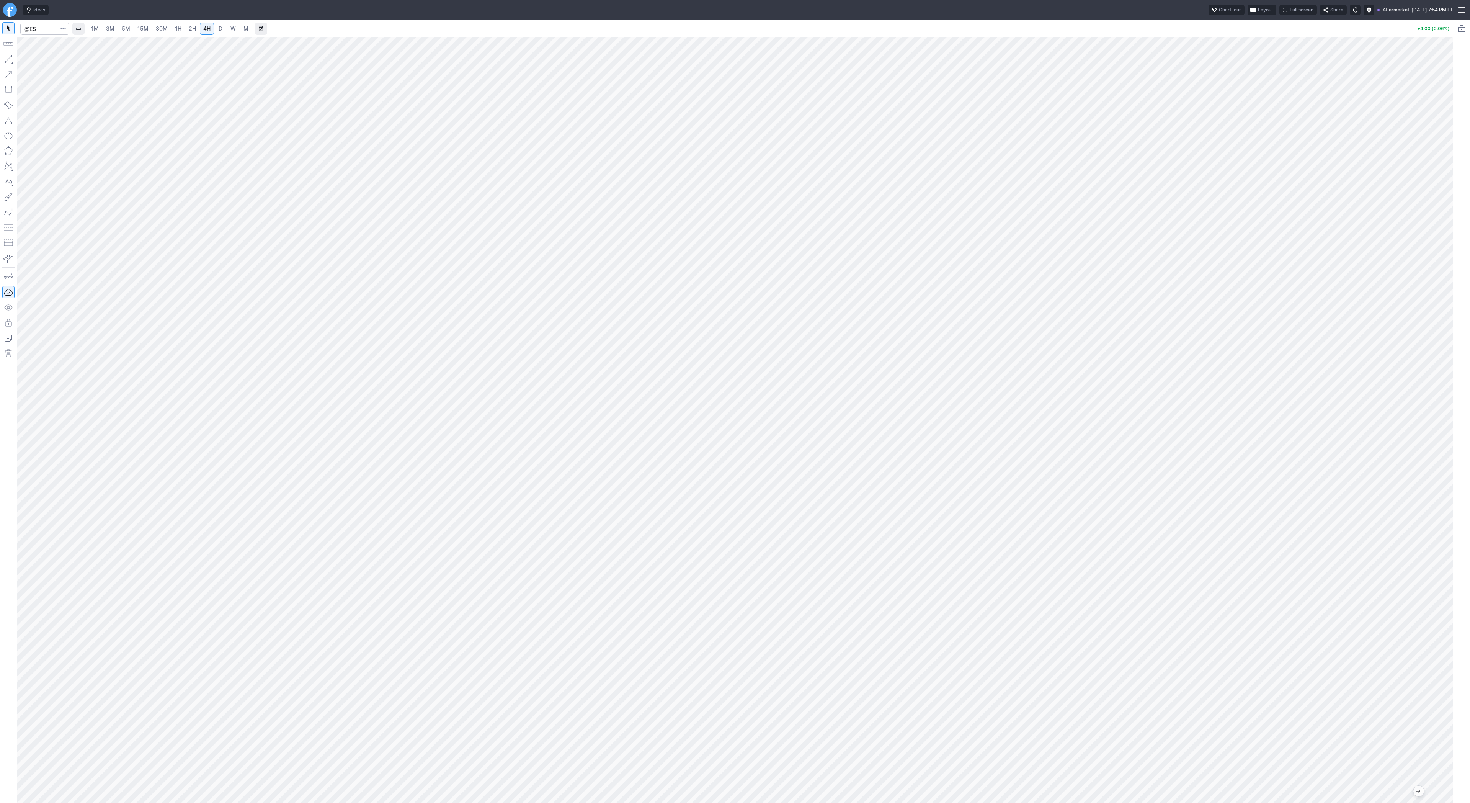
click at [223, 28] on link "D" at bounding box center [220, 29] width 12 height 12
drag, startPoint x: 8, startPoint y: 57, endPoint x: 29, endPoint y: 79, distance: 31.1
click at [8, 57] on button "button" at bounding box center [8, 59] width 12 height 12
click at [8, 61] on button "button" at bounding box center [8, 59] width 12 height 12
